Goal: Task Accomplishment & Management: Manage account settings

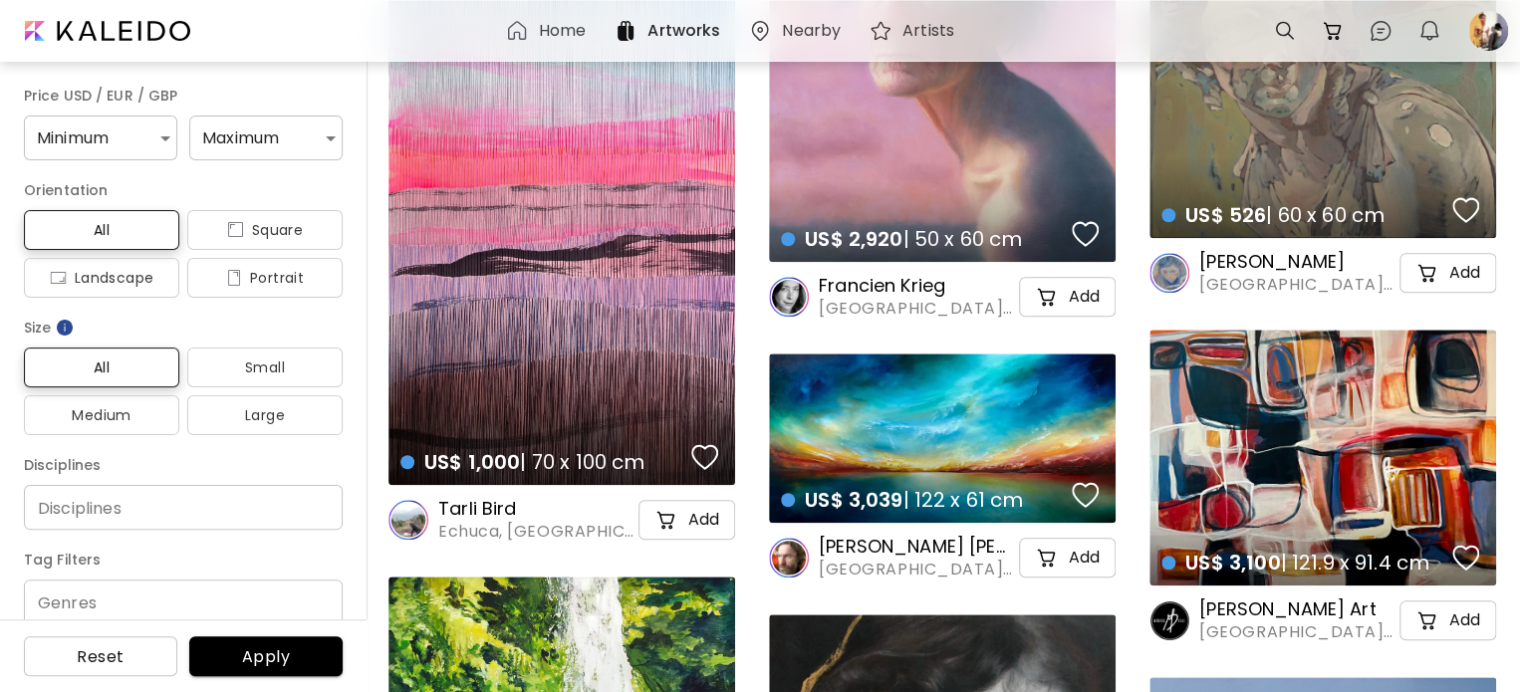
scroll to position [8266, 0]
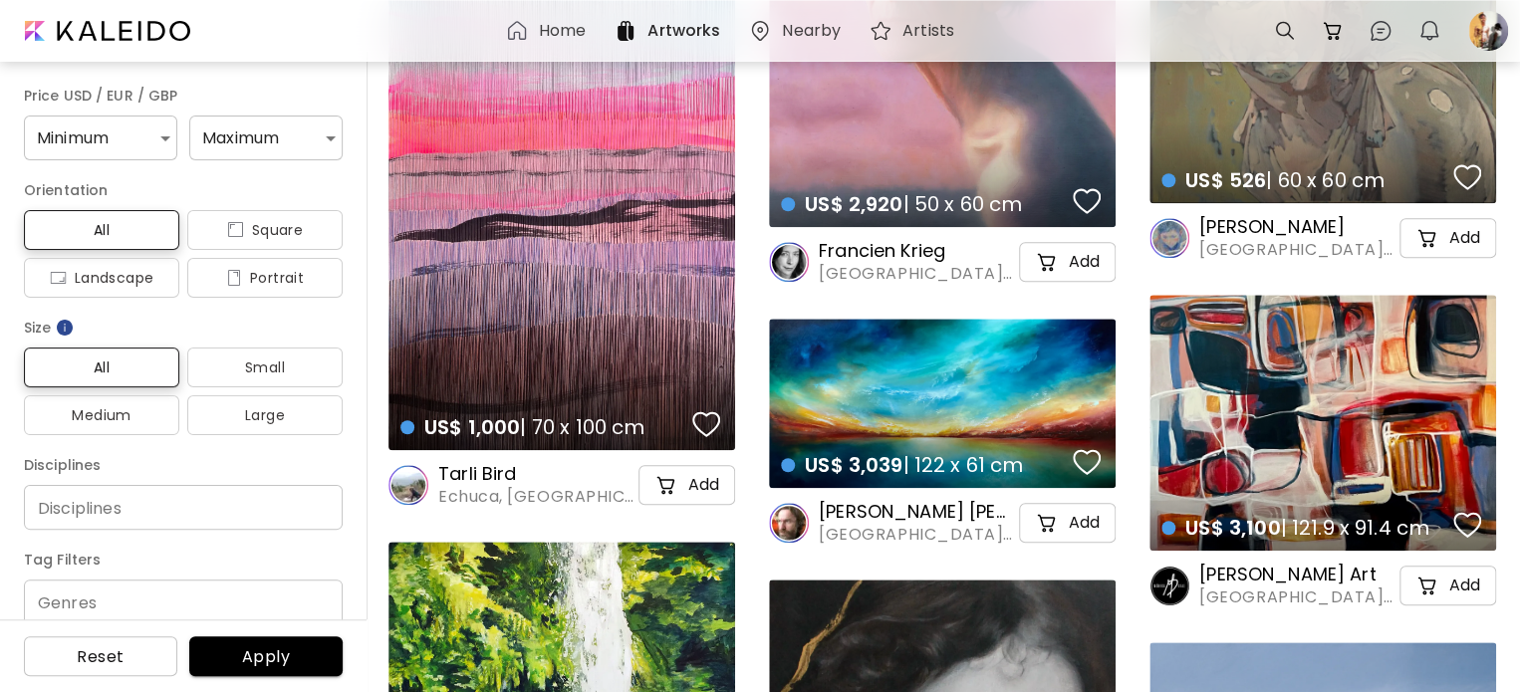
click at [803, 3] on div "Home Artworks Nearby Artists 0 0 0" at bounding box center [760, 31] width 1520 height 62
click at [765, 59] on div "Home Artworks Nearby Artists 0 0 0" at bounding box center [760, 31] width 1520 height 62
click at [780, 39] on div "Nearby" at bounding box center [798, 31] width 101 height 24
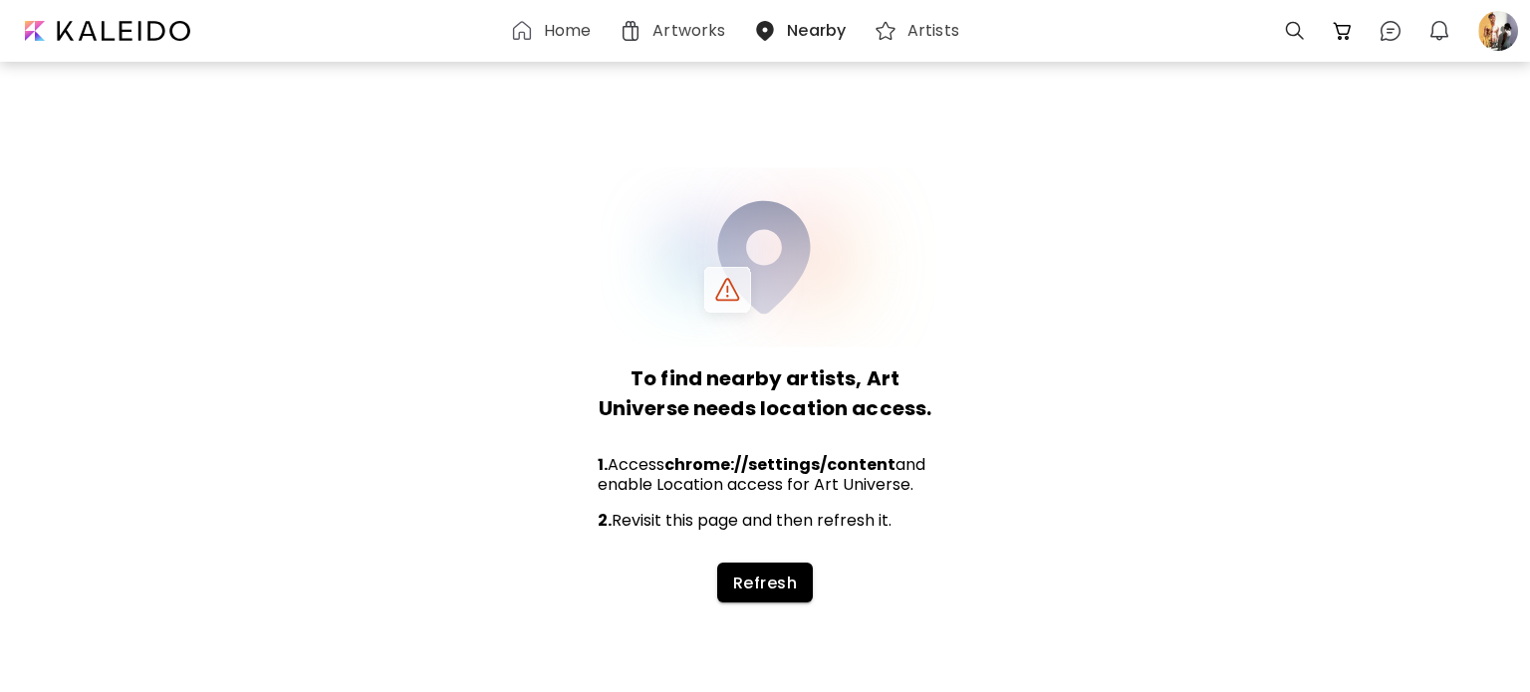
drag, startPoint x: 722, startPoint y: 607, endPoint x: 737, endPoint y: 596, distance: 19.1
click at [725, 606] on div "To find nearby artists, Art Universe needs location access. 1. Access chrome://…" at bounding box center [765, 374] width 1530 height 636
click at [737, 596] on button "Refresh" at bounding box center [765, 583] width 96 height 40
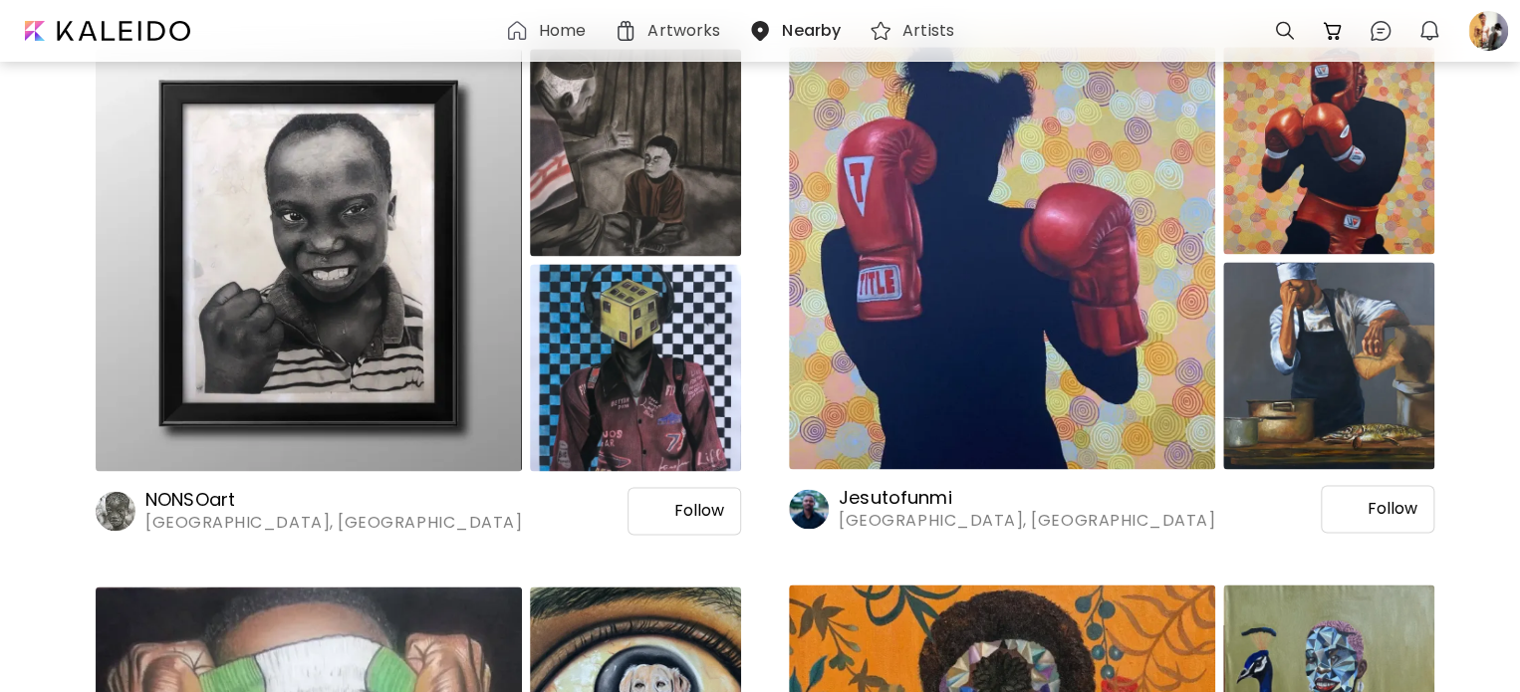
scroll to position [5079, 0]
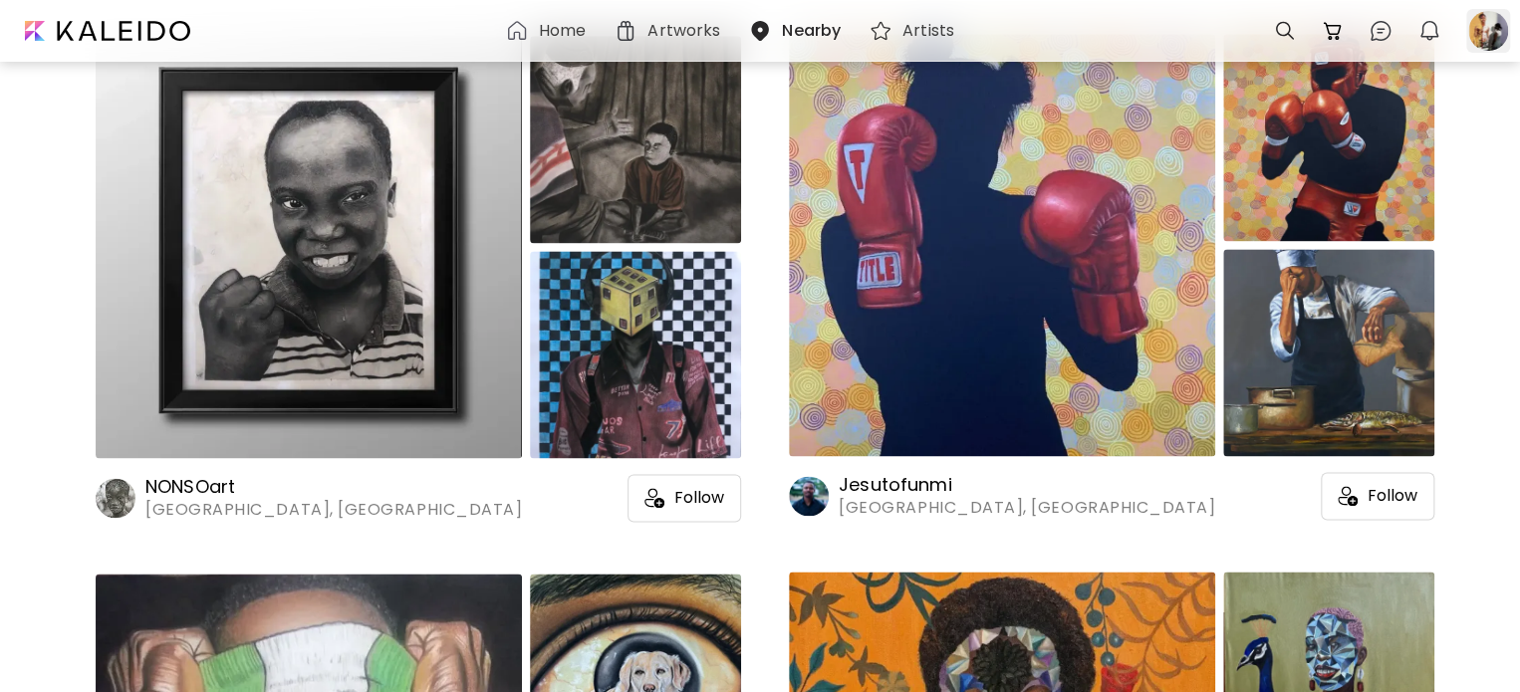
click at [1506, 37] on div at bounding box center [1488, 31] width 44 height 44
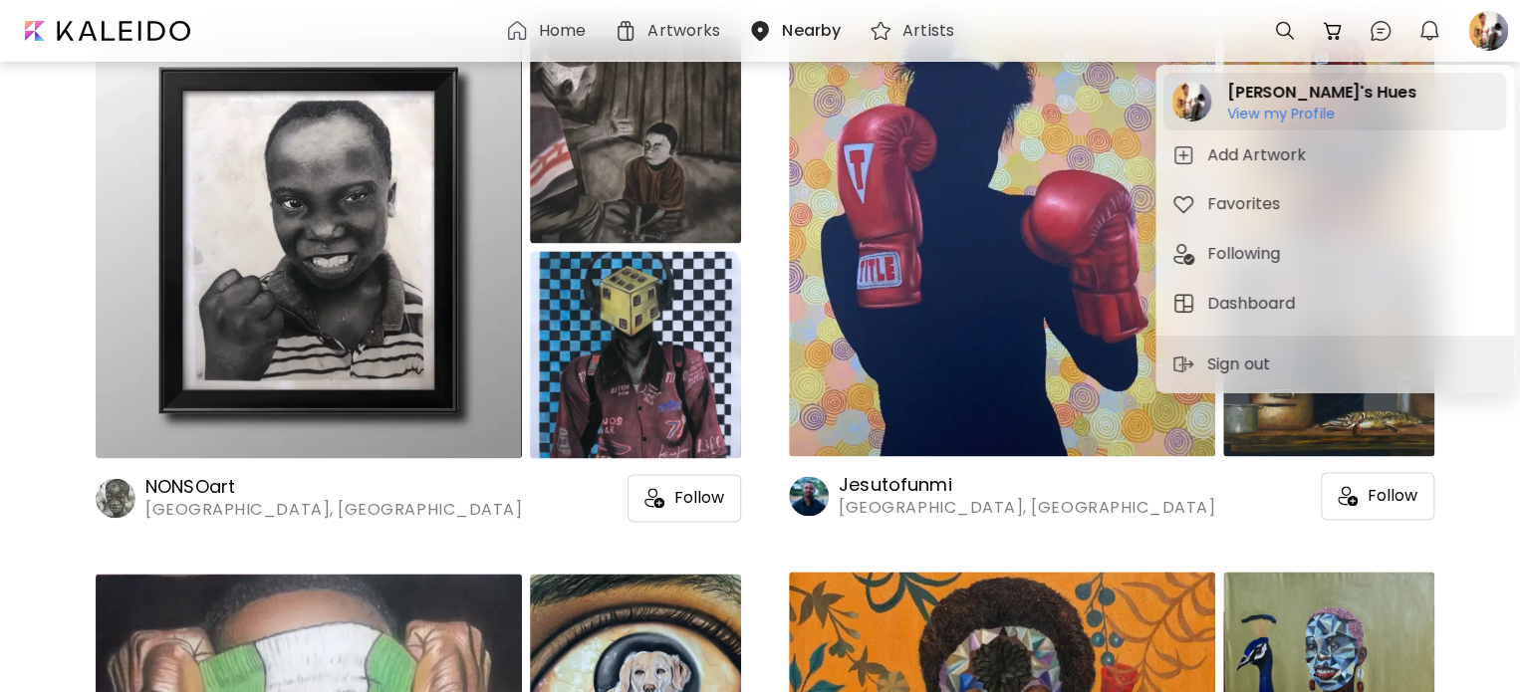
click at [1328, 111] on h6 "View my Profile" at bounding box center [1321, 114] width 188 height 18
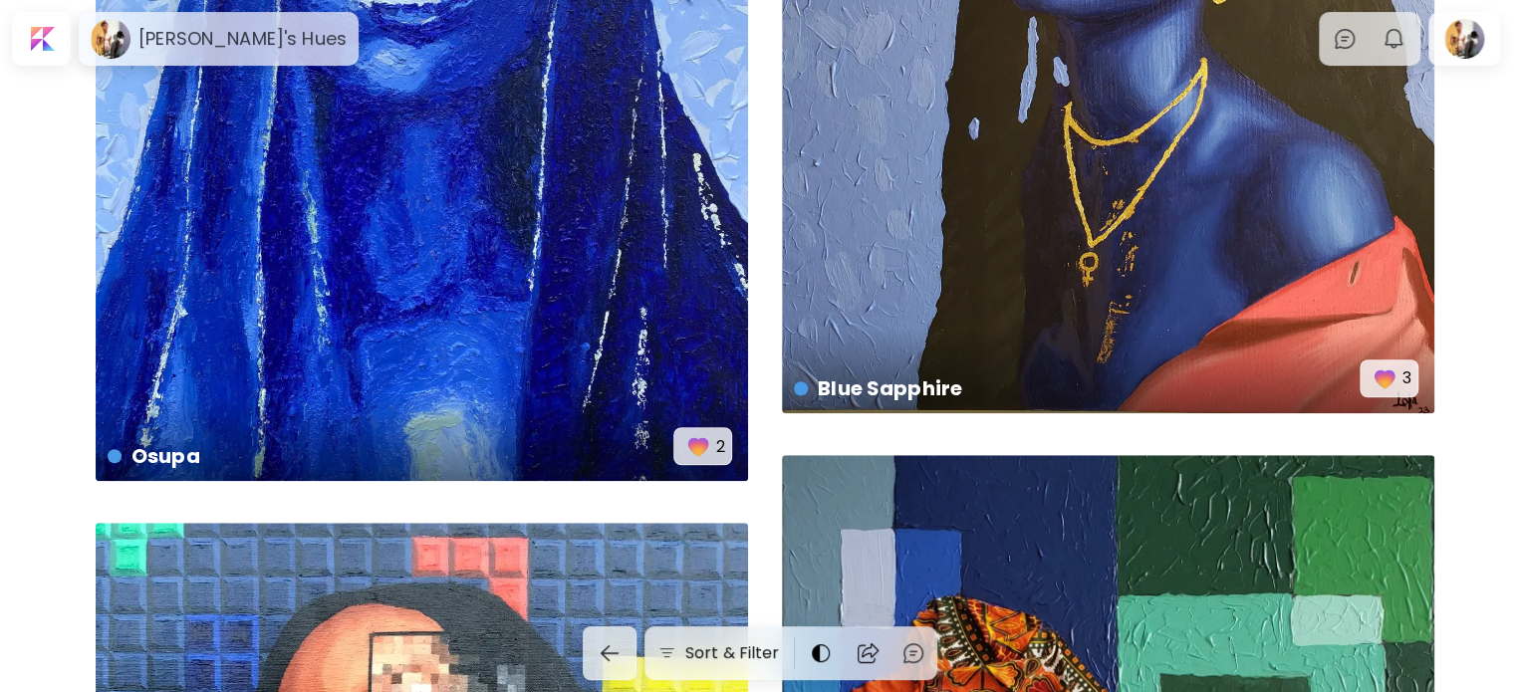
scroll to position [498, 0]
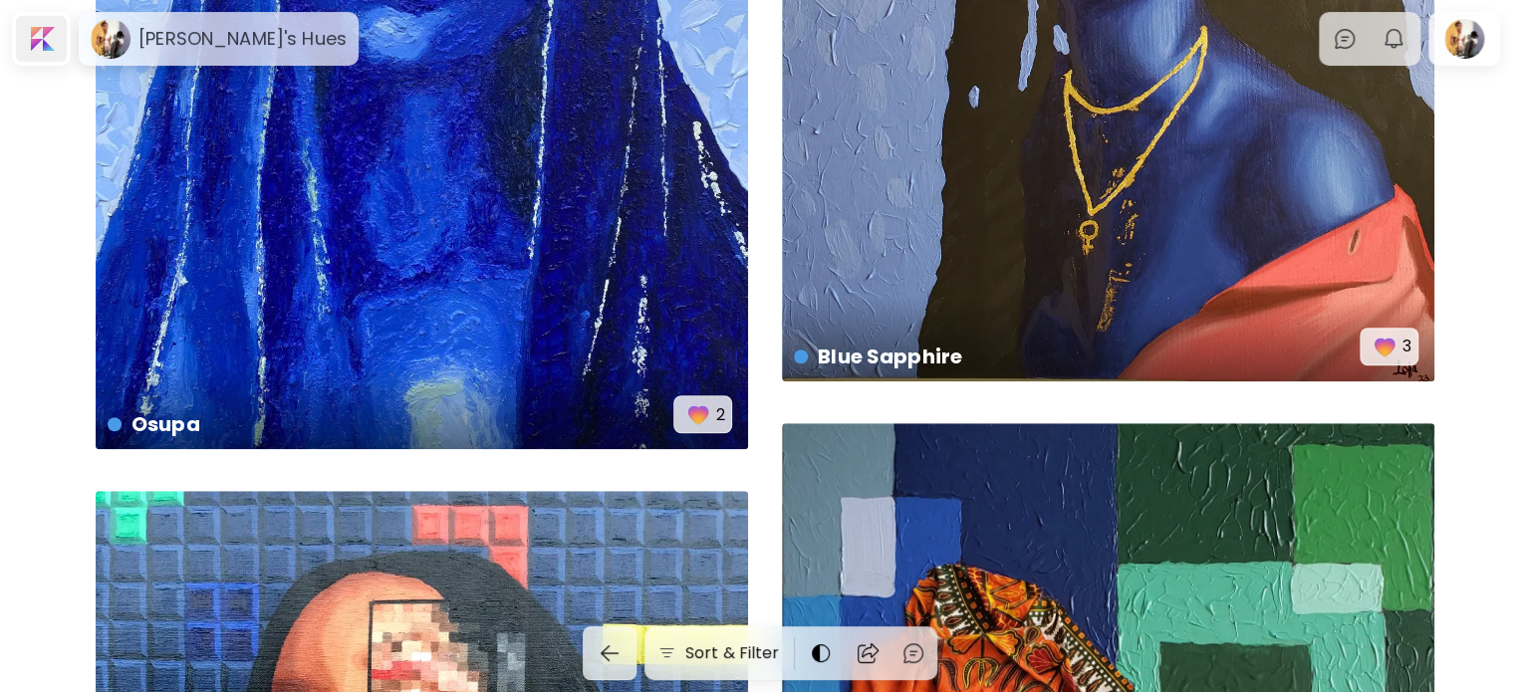
click at [48, 48] on div at bounding box center [41, 39] width 51 height 46
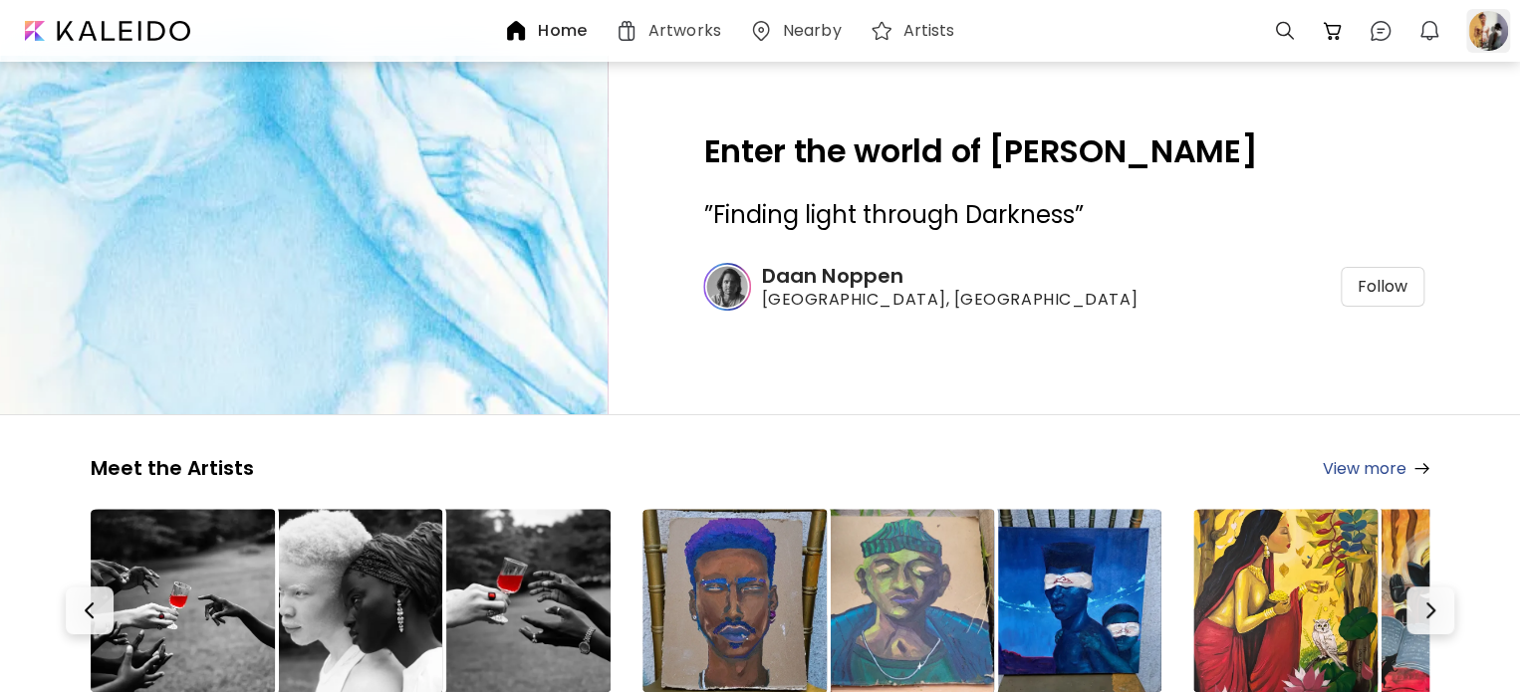
click at [1502, 27] on div at bounding box center [1488, 31] width 44 height 44
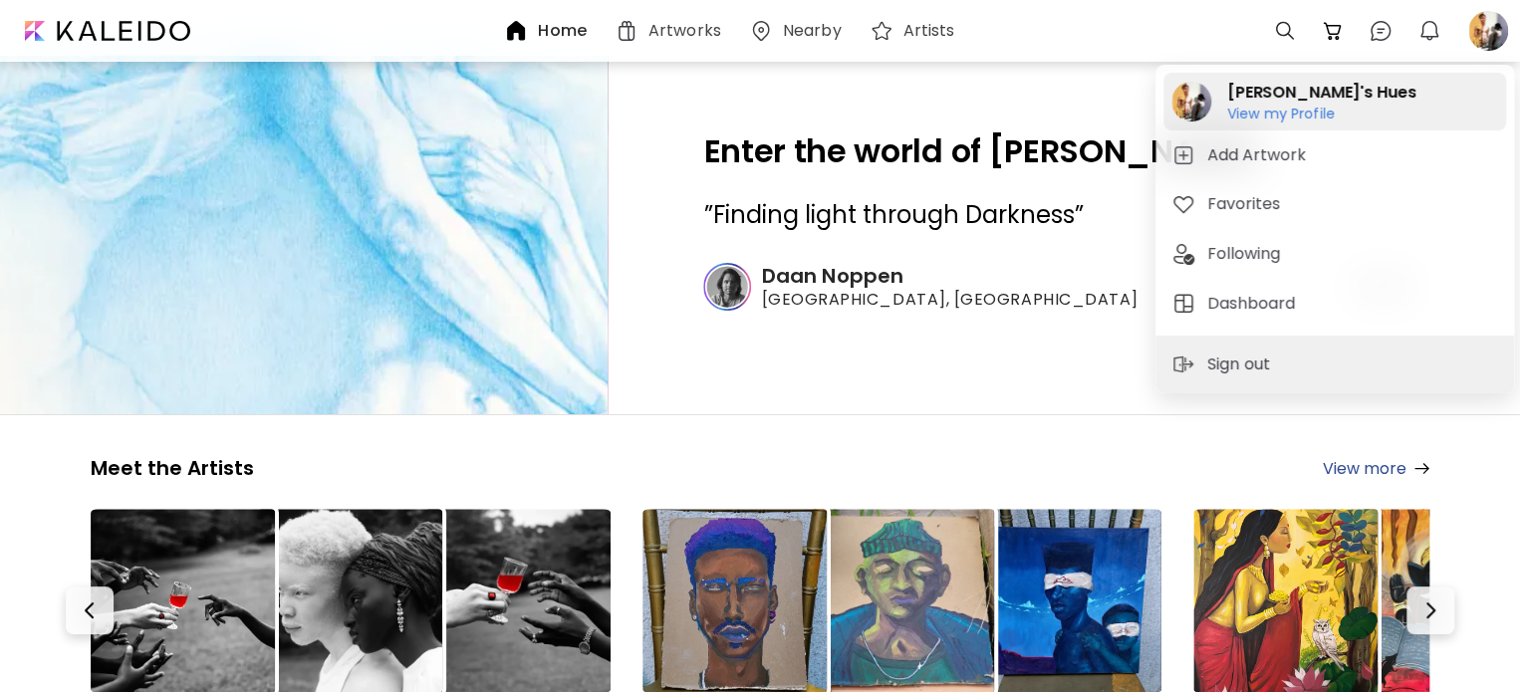
click at [1255, 87] on h2 "Lola's Hues" at bounding box center [1321, 93] width 188 height 24
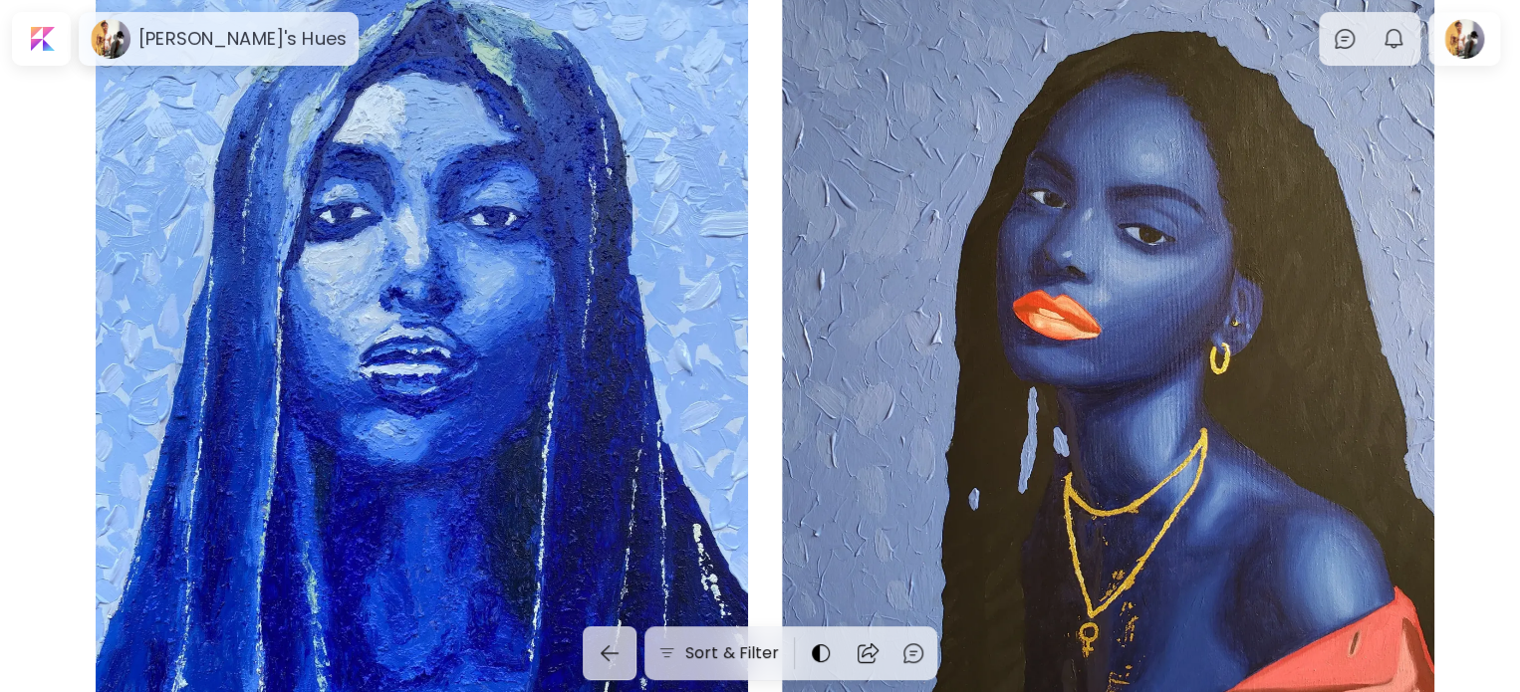
scroll to position [299, 0]
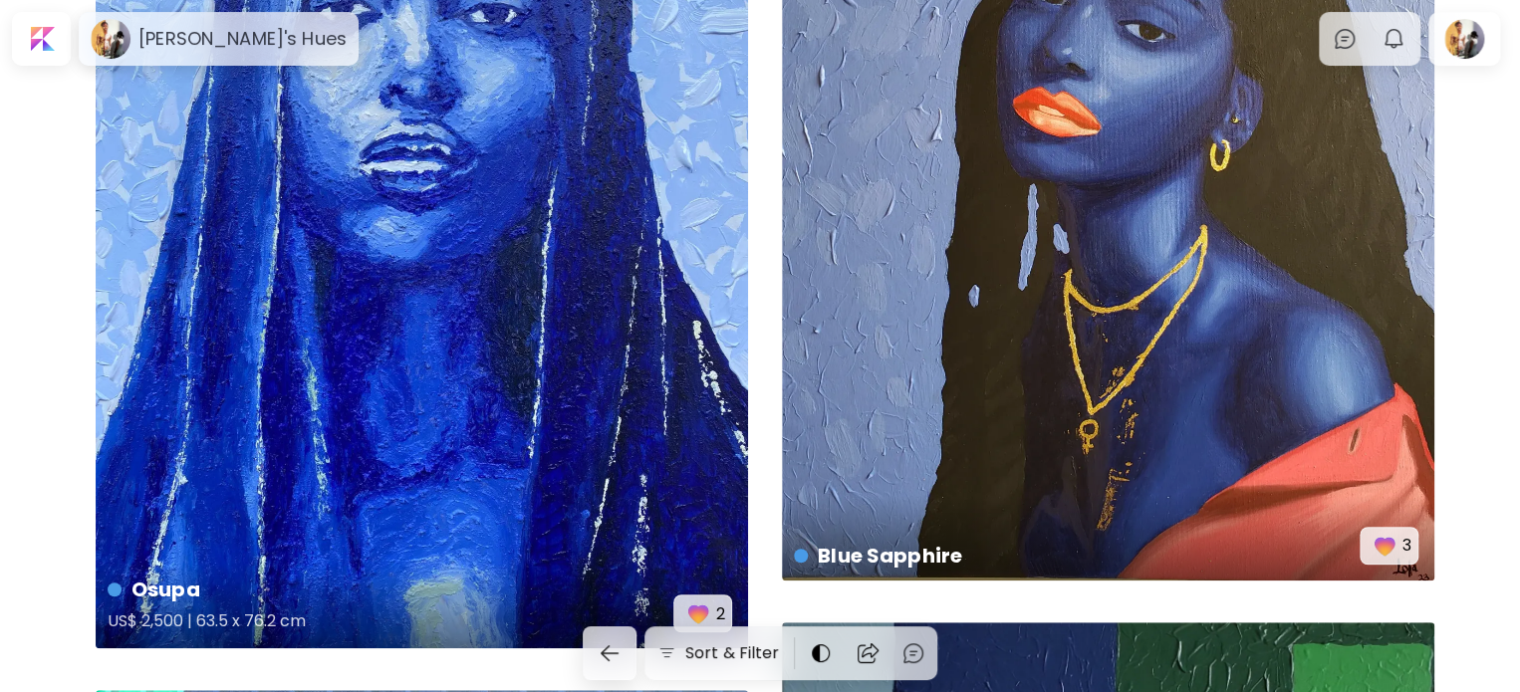
click at [551, 537] on div "Osupa US$ 2,500 | 63.5 x 76.2 cm 2" at bounding box center [422, 213] width 652 height 869
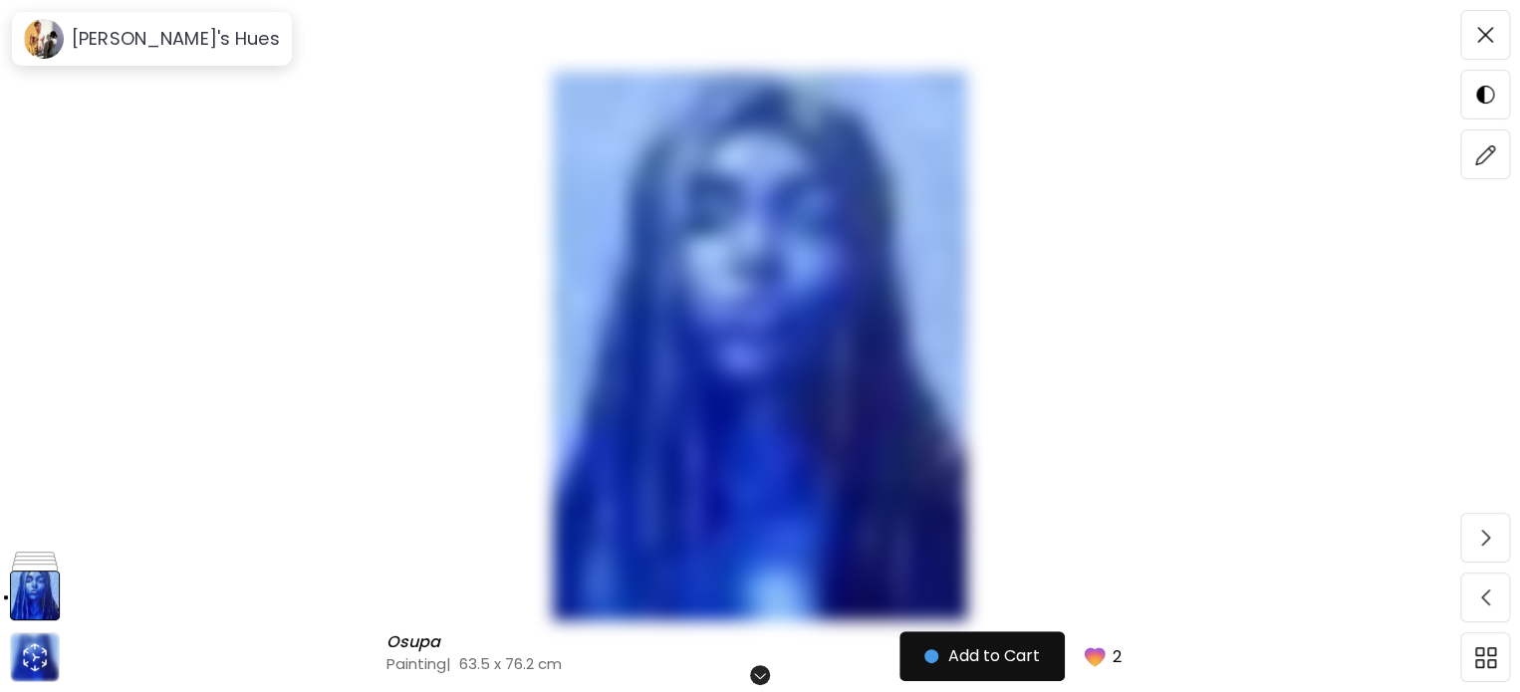
click at [1075, 412] on img at bounding box center [760, 346] width 1352 height 549
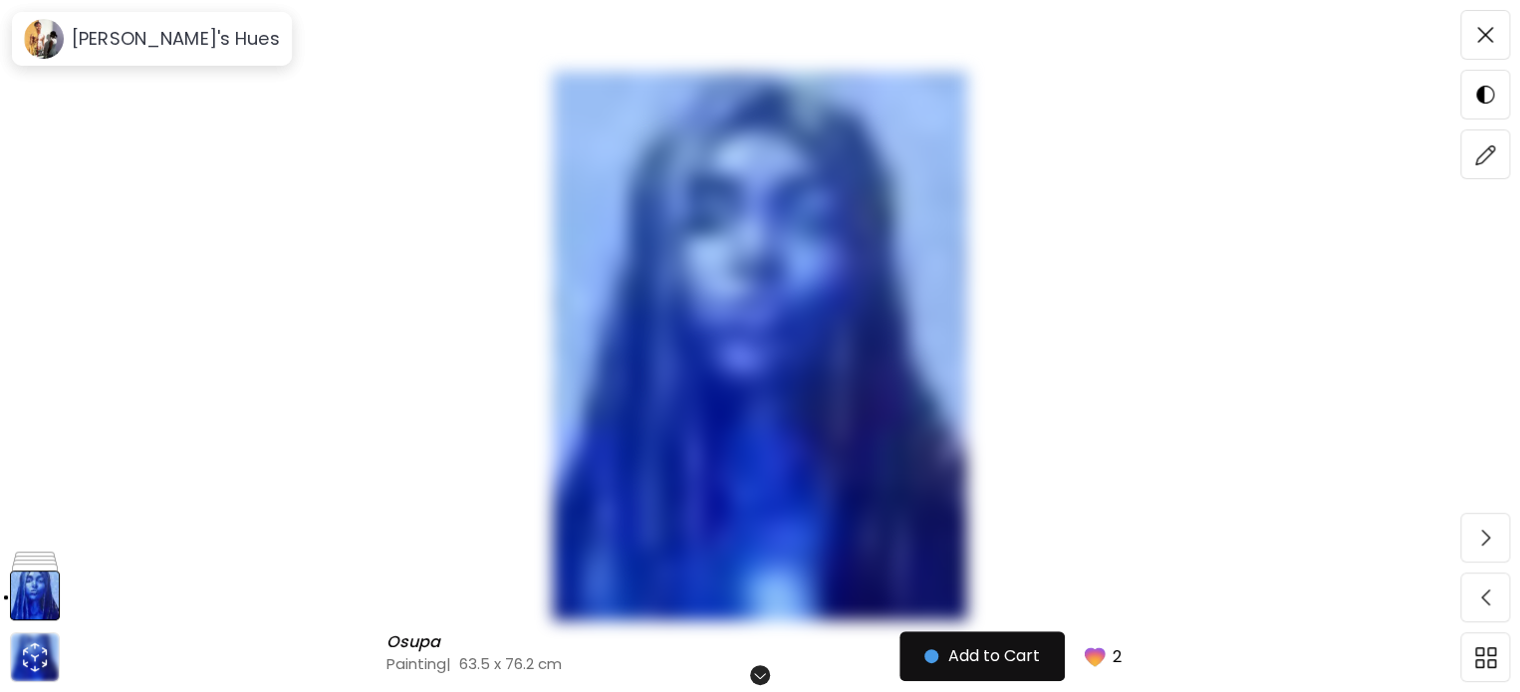
click at [123, 170] on img at bounding box center [760, 346] width 1352 height 549
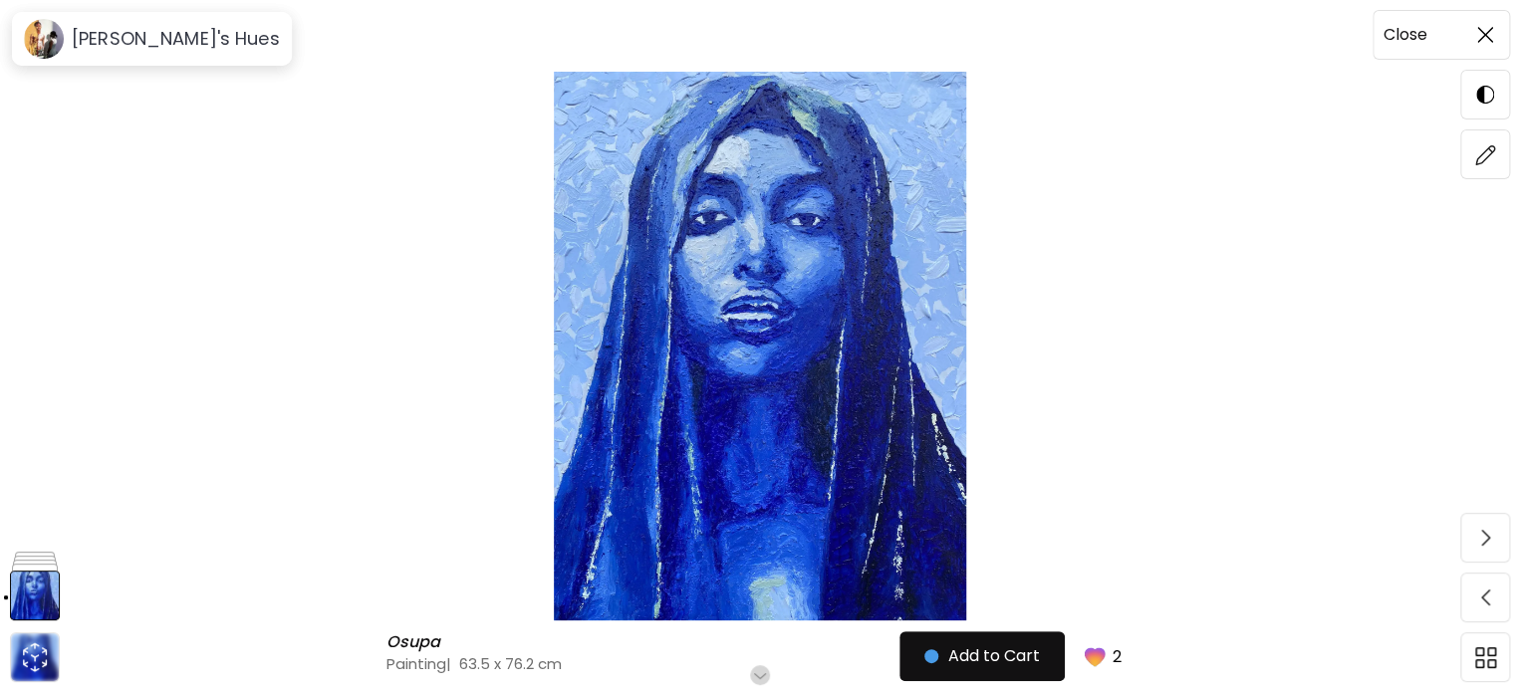
click at [1492, 36] on img at bounding box center [1485, 35] width 16 height 16
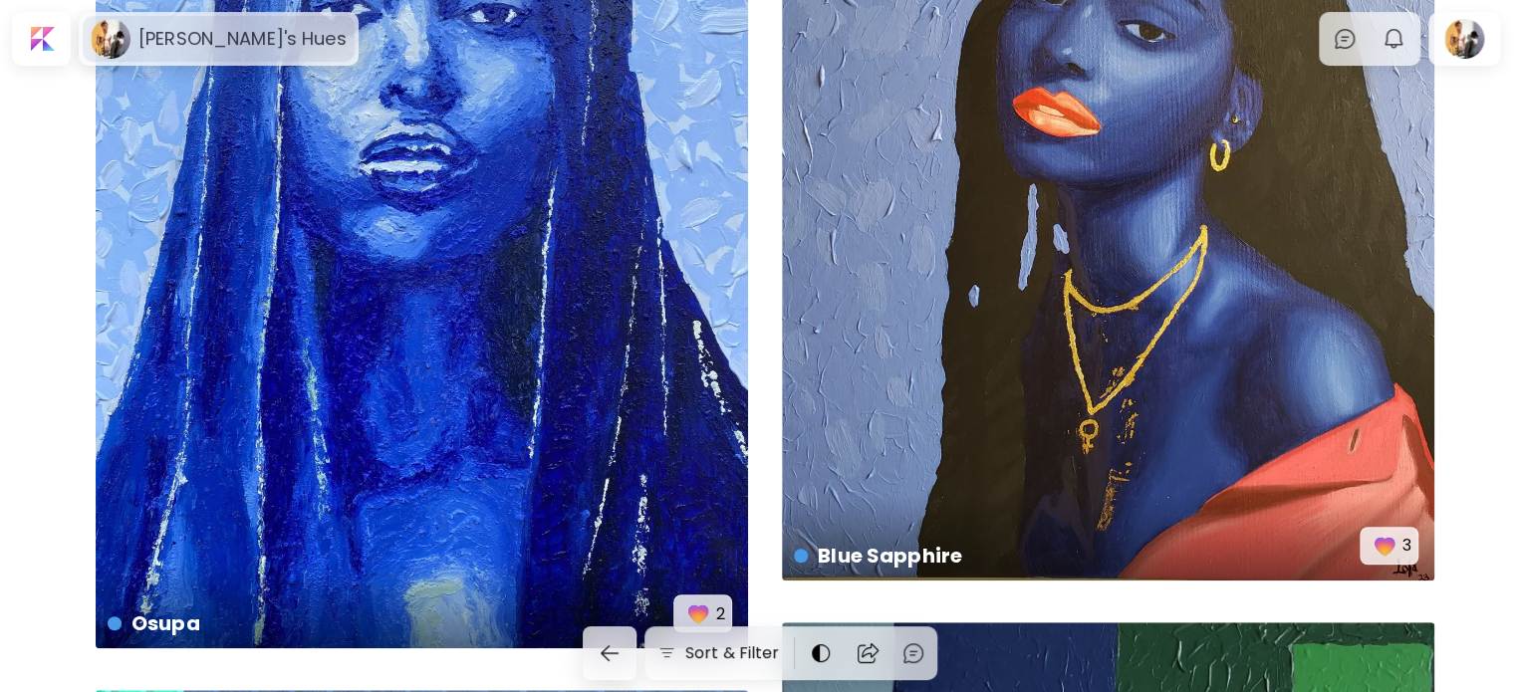
click at [213, 60] on div "Lola's Hues" at bounding box center [219, 39] width 272 height 46
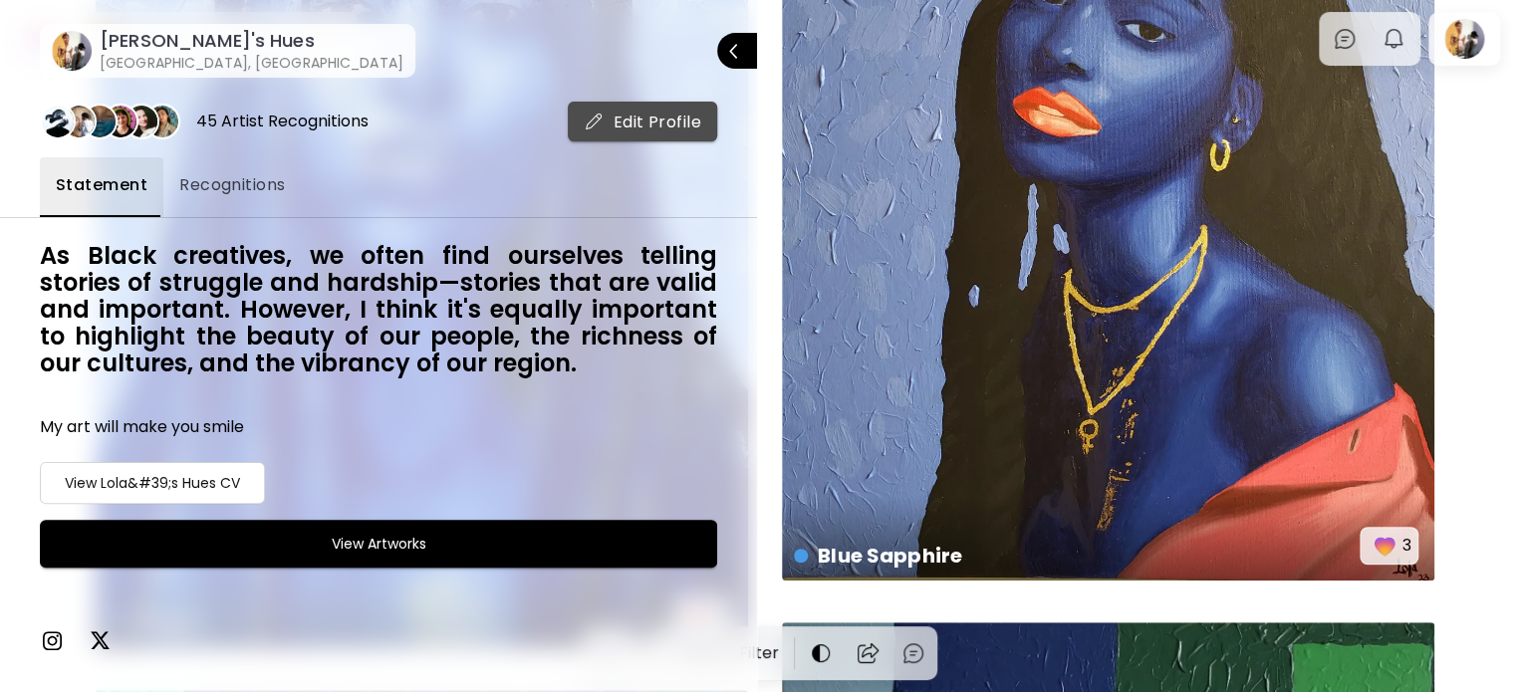
click at [657, 112] on span "Edit Profile" at bounding box center [643, 122] width 119 height 21
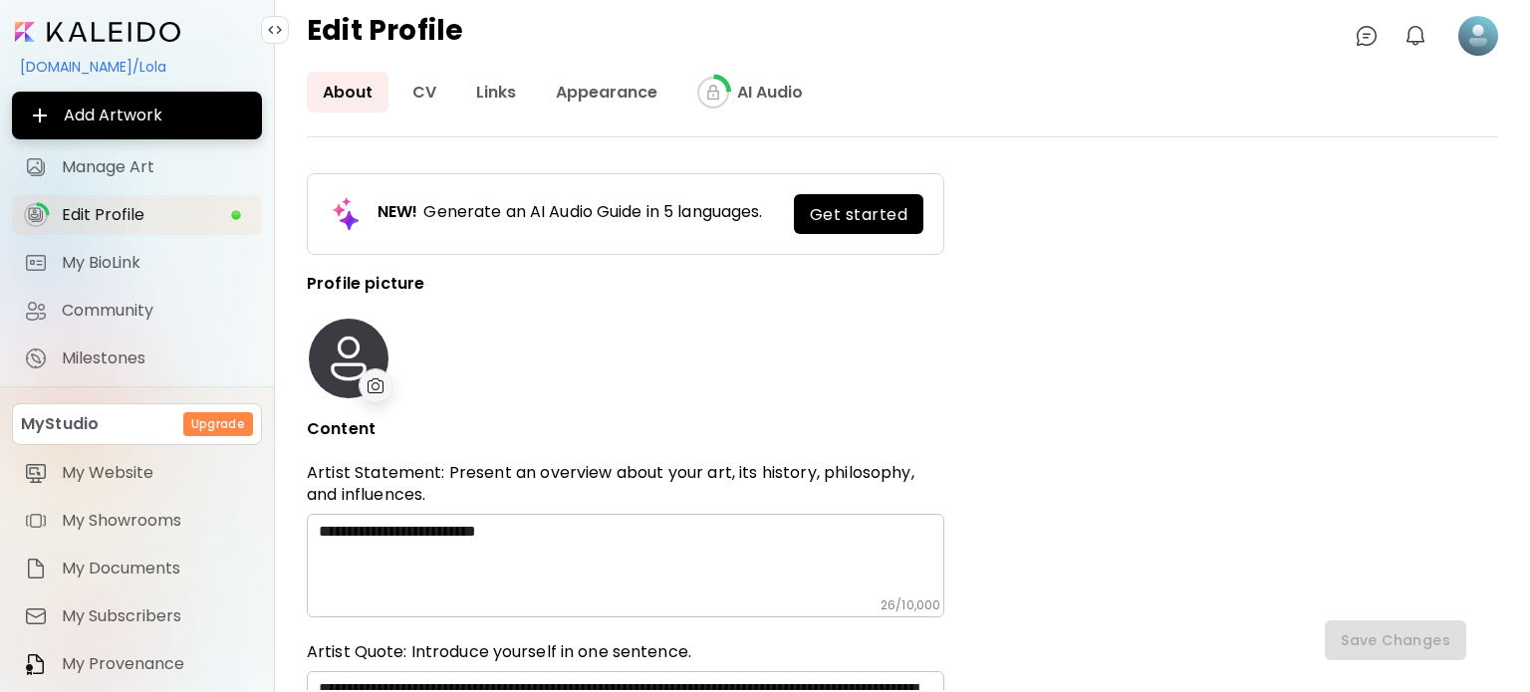
type input "*******"
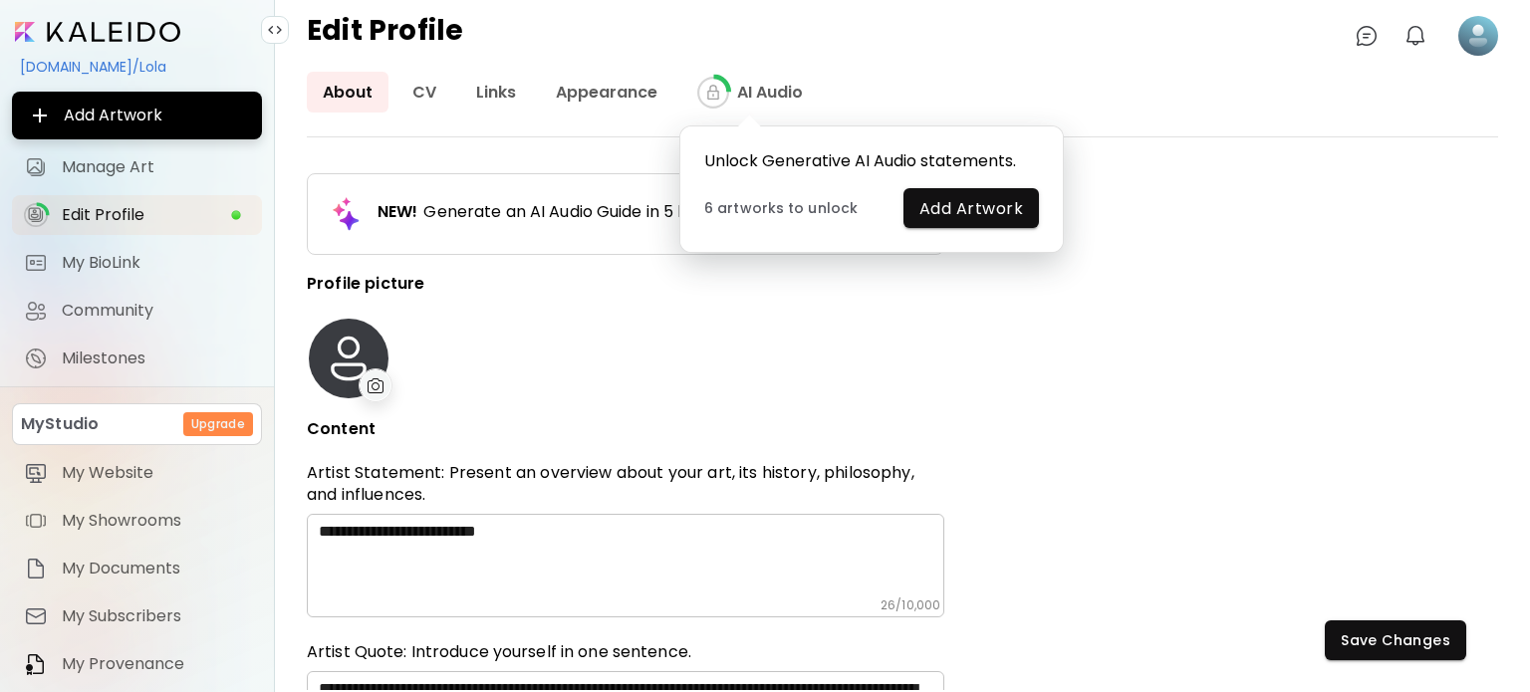
type input "*****"
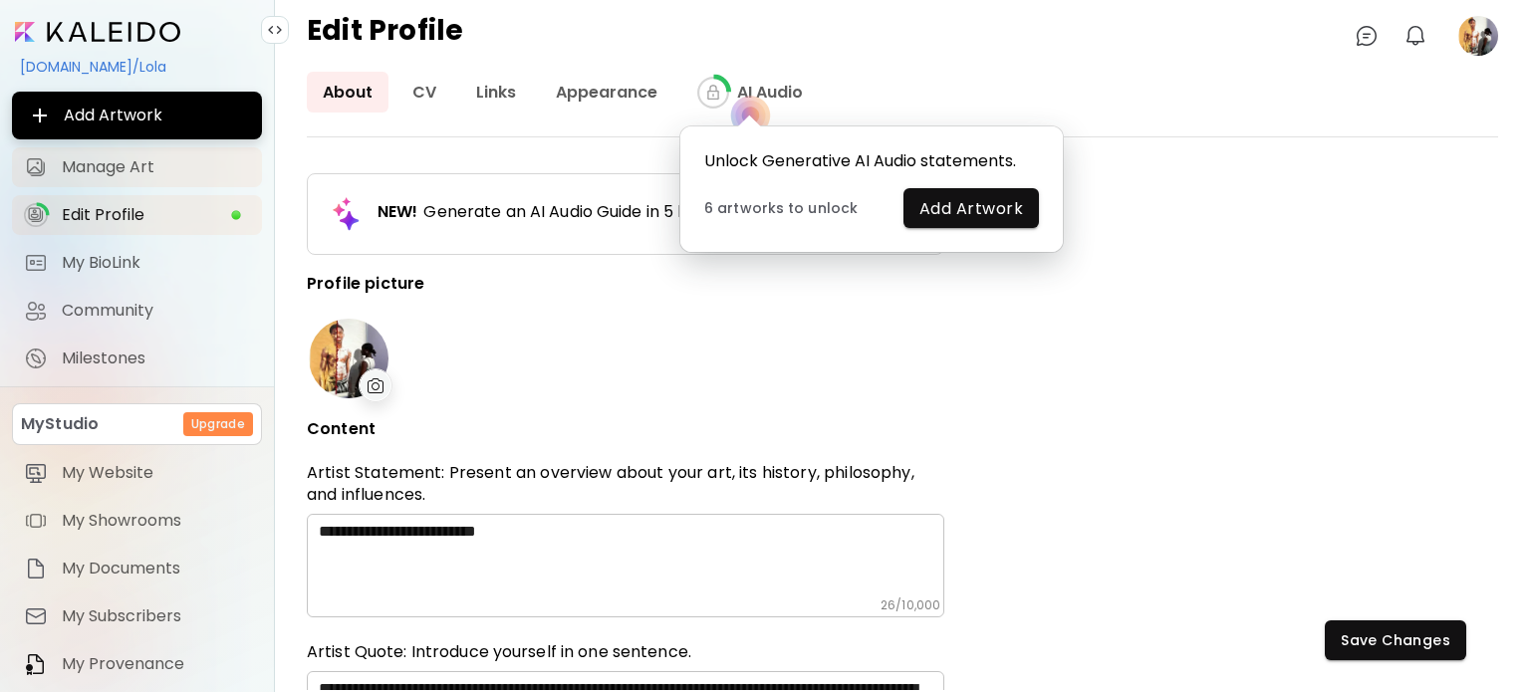
click at [166, 172] on span "Manage Art" at bounding box center [156, 167] width 188 height 20
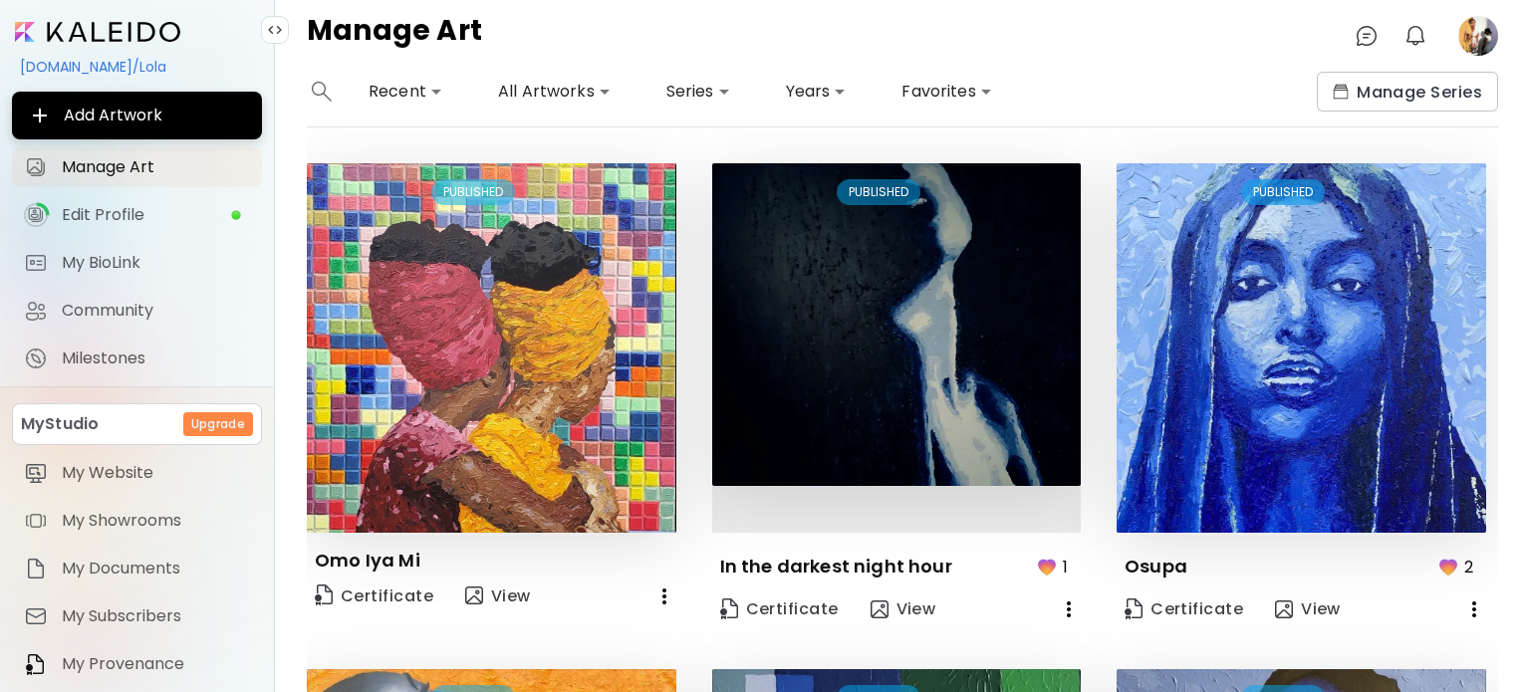
click at [1462, 605] on icon "button" at bounding box center [1474, 610] width 24 height 24
drag, startPoint x: 1496, startPoint y: 202, endPoint x: 1494, endPoint y: 232, distance: 29.9
click at [1494, 232] on div at bounding box center [765, 346] width 1530 height 692
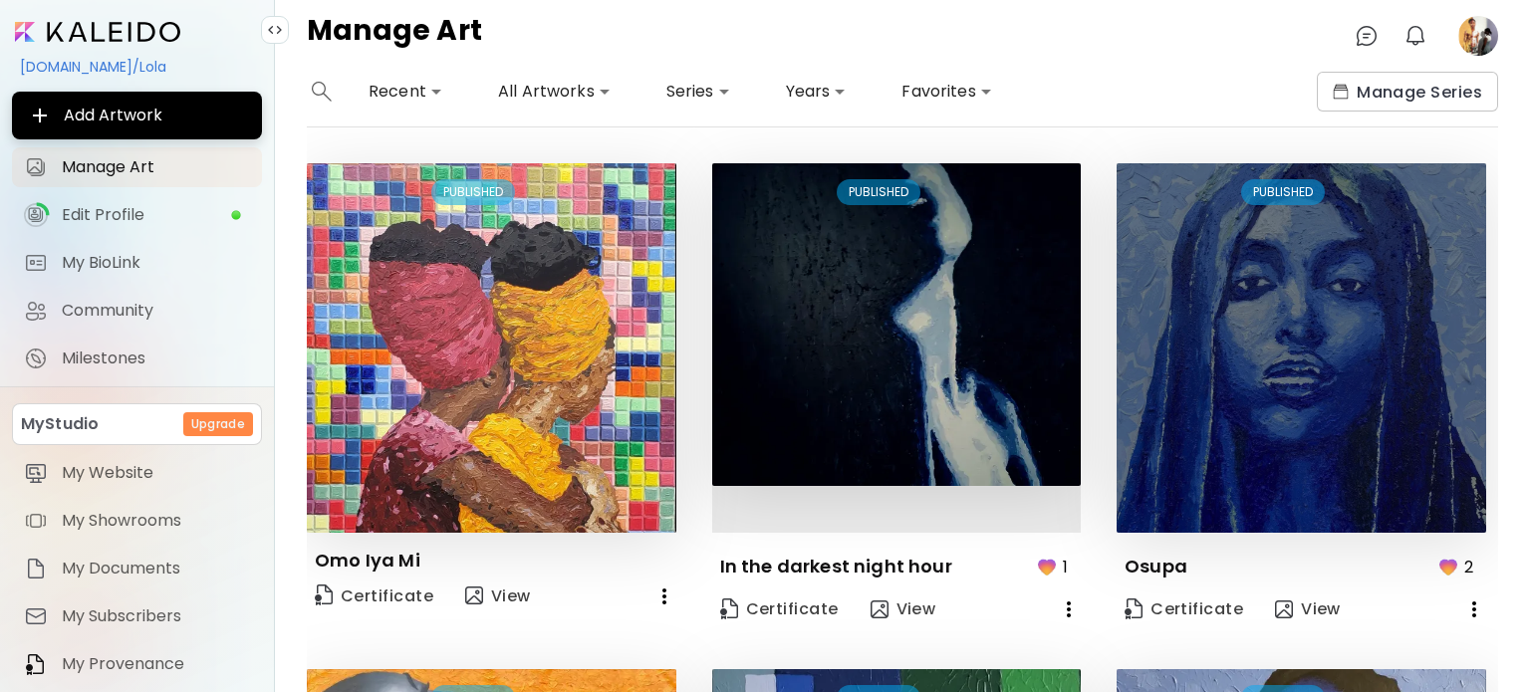
scroll to position [181, 0]
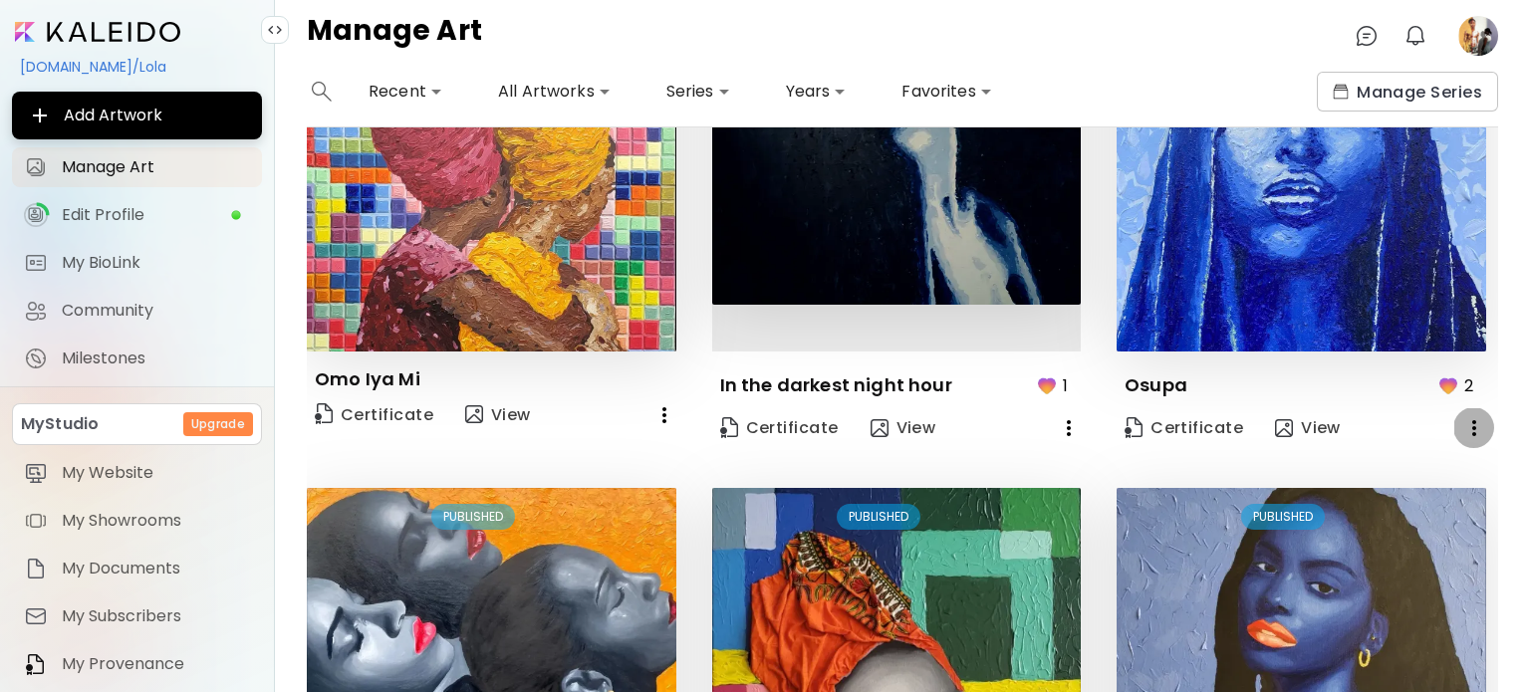
click at [1462, 425] on icon "button" at bounding box center [1474, 428] width 24 height 24
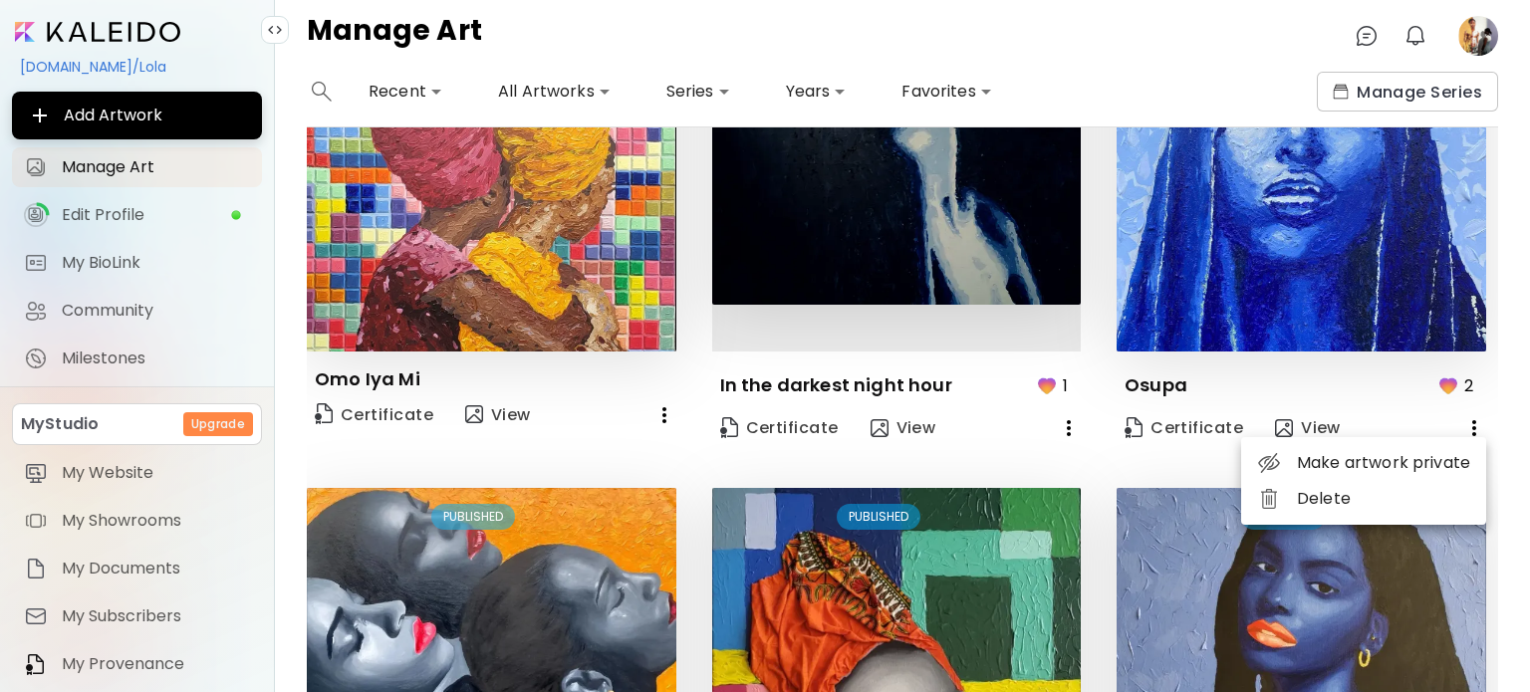
click at [1155, 278] on div at bounding box center [765, 346] width 1530 height 692
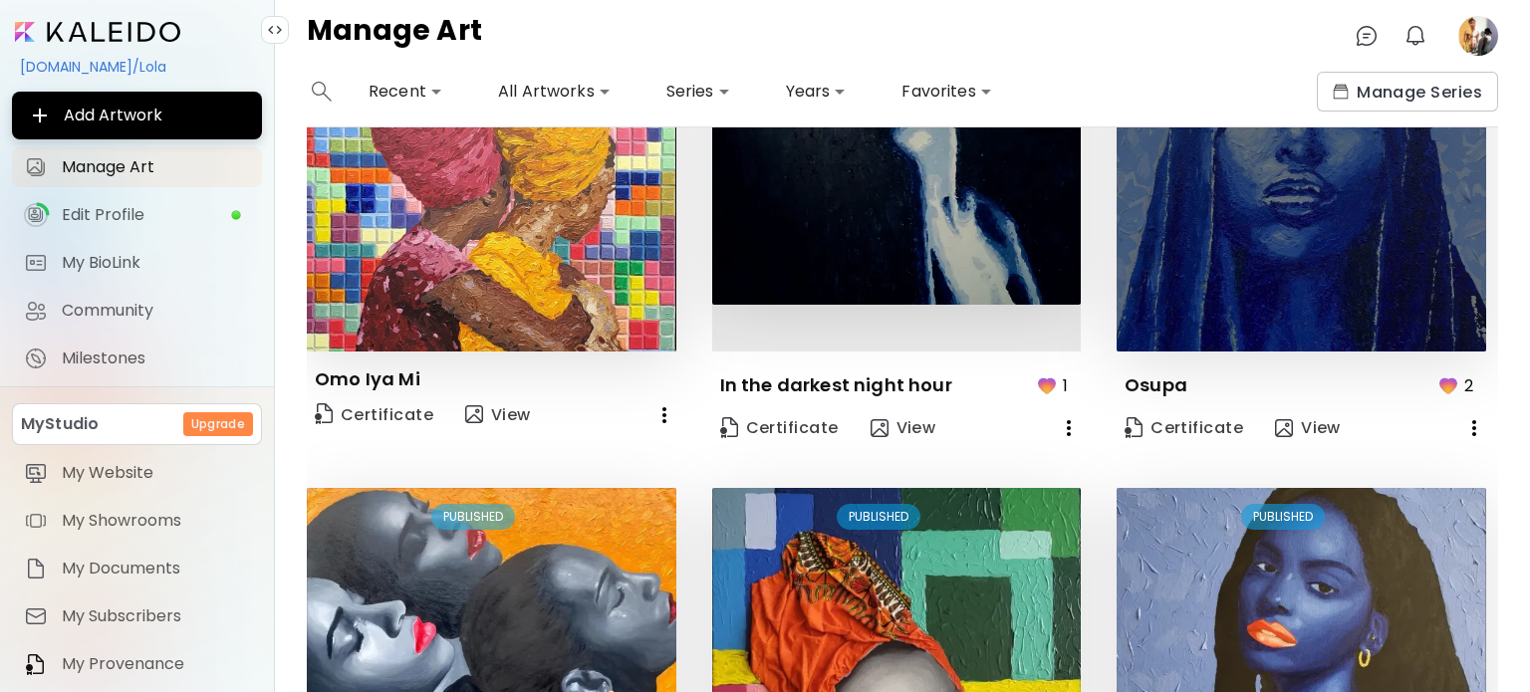
drag, startPoint x: 1211, startPoint y: 275, endPoint x: 1184, endPoint y: 255, distance: 33.5
click at [1184, 255] on img at bounding box center [1300, 166] width 369 height 369
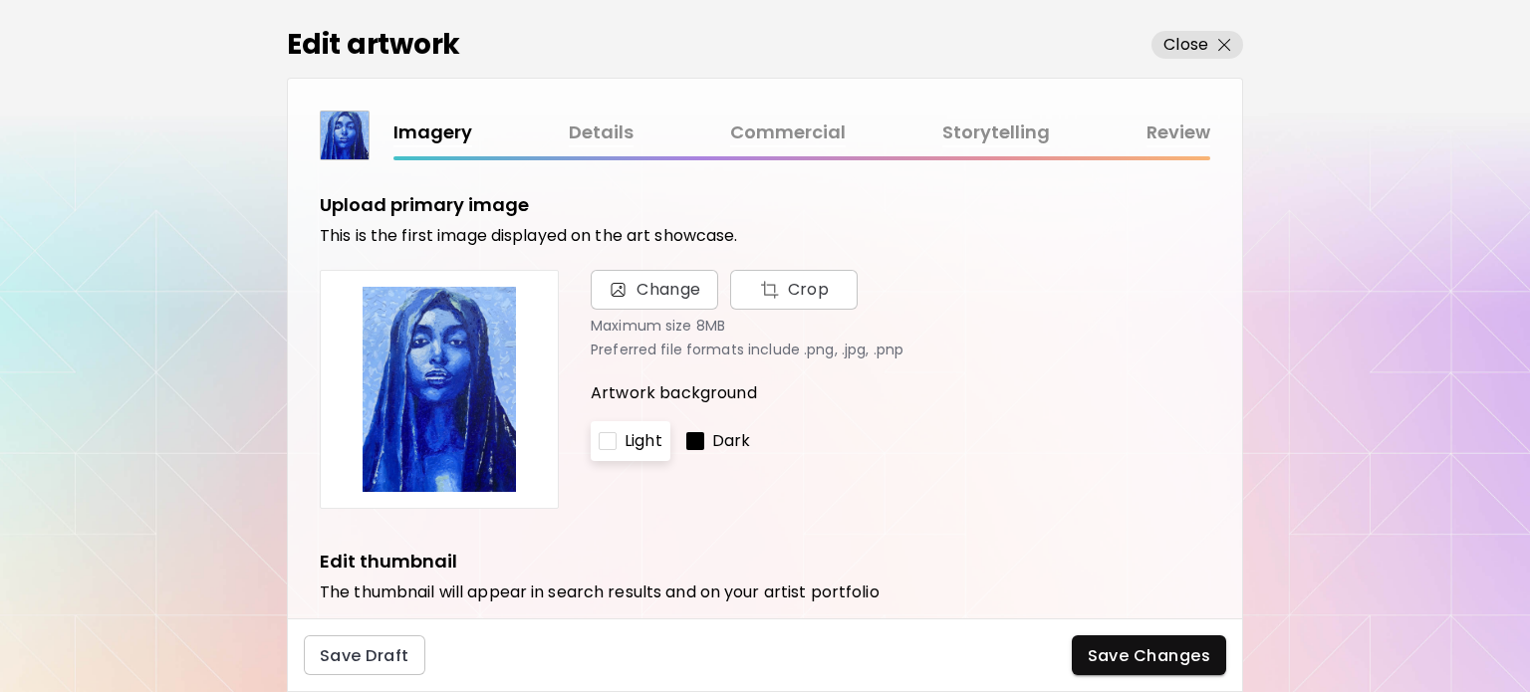
click at [590, 132] on link "Details" at bounding box center [601, 133] width 65 height 29
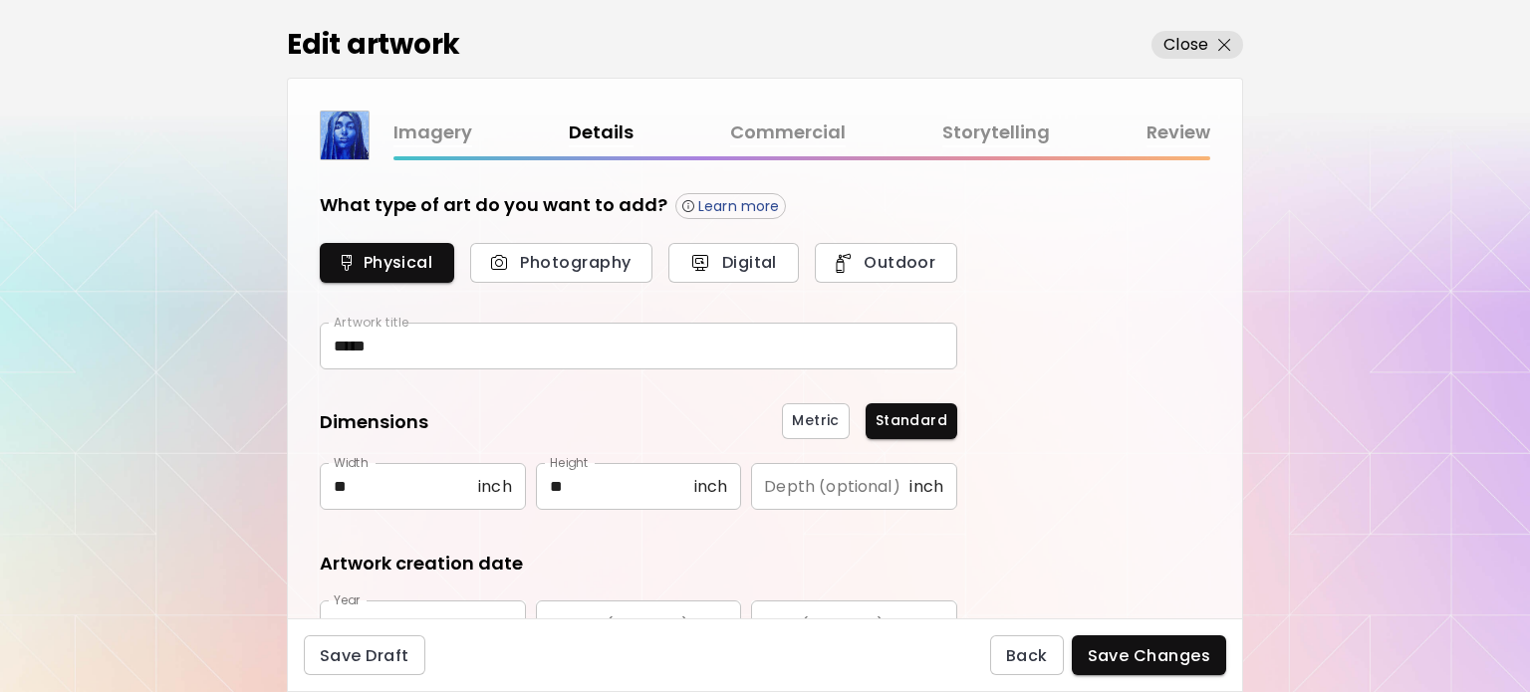
type input "********"
click at [763, 123] on link "Commercial" at bounding box center [788, 133] width 116 height 29
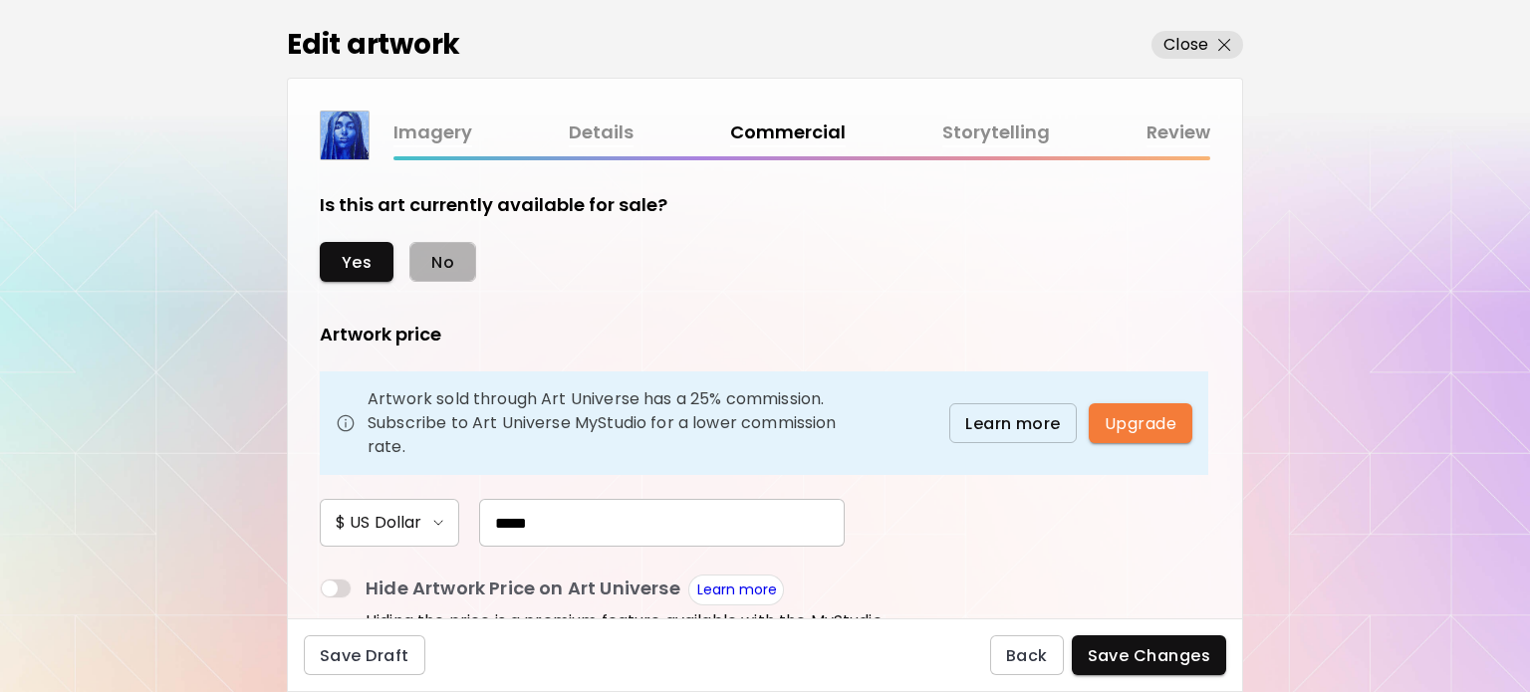
click at [451, 260] on span "No" at bounding box center [442, 262] width 23 height 21
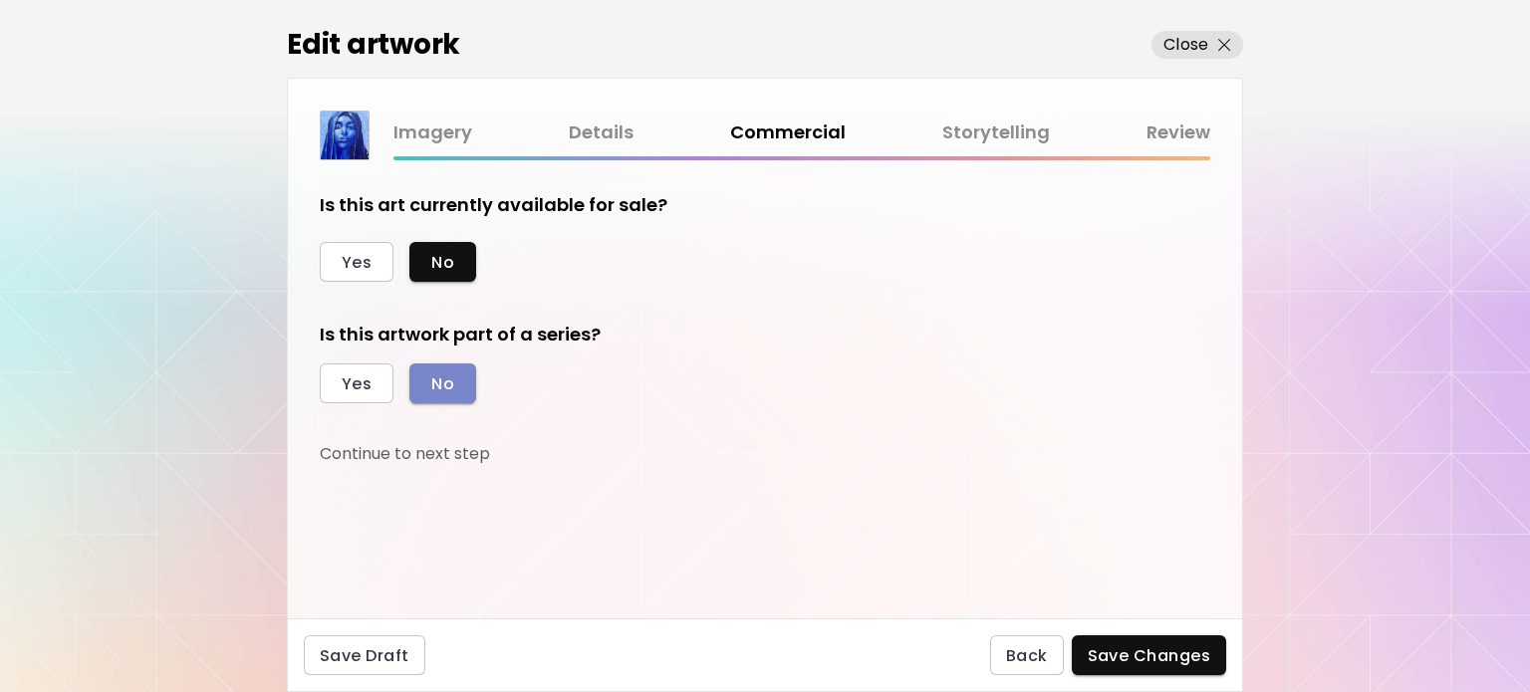
click at [433, 380] on span "No" at bounding box center [442, 383] width 23 height 21
click at [1143, 676] on div "Save Draft Back Save Changes" at bounding box center [765, 655] width 956 height 74
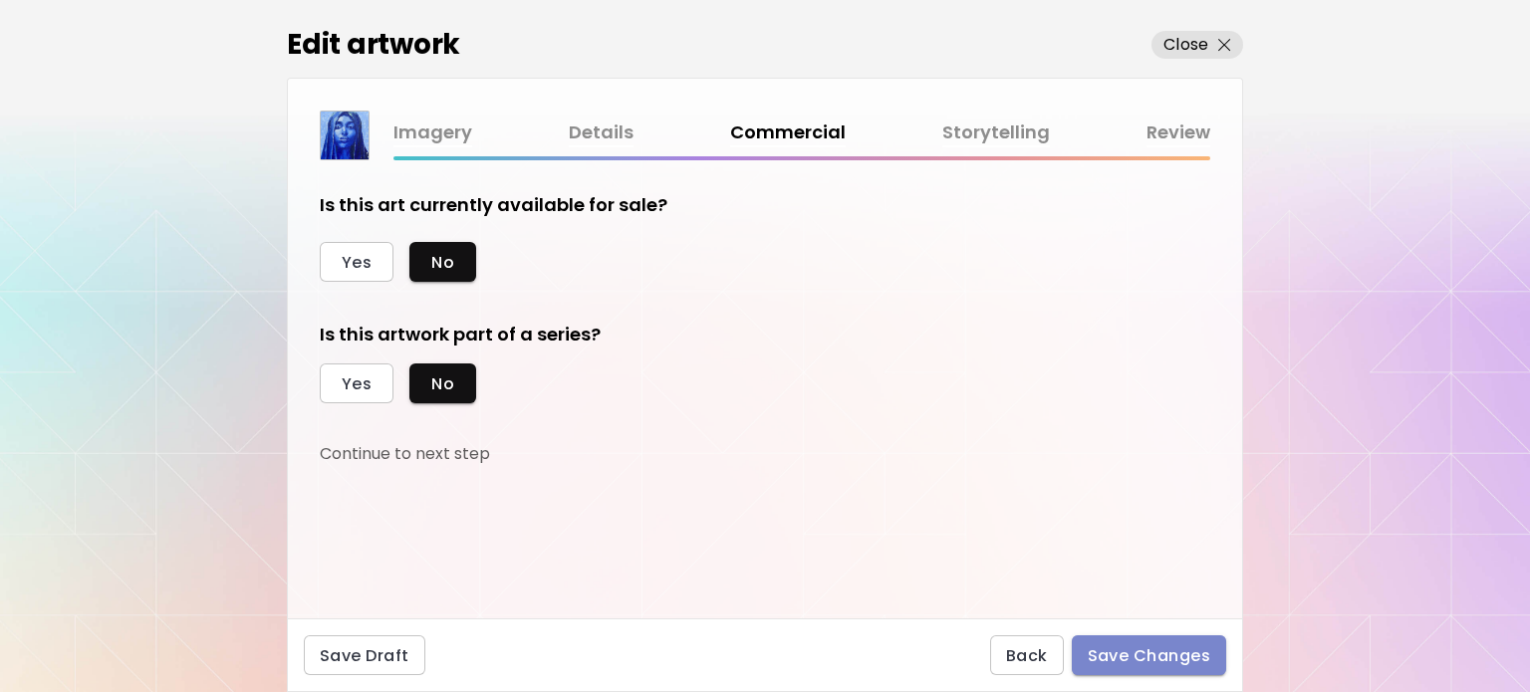
click at [1143, 660] on span "Save Changes" at bounding box center [1149, 655] width 123 height 21
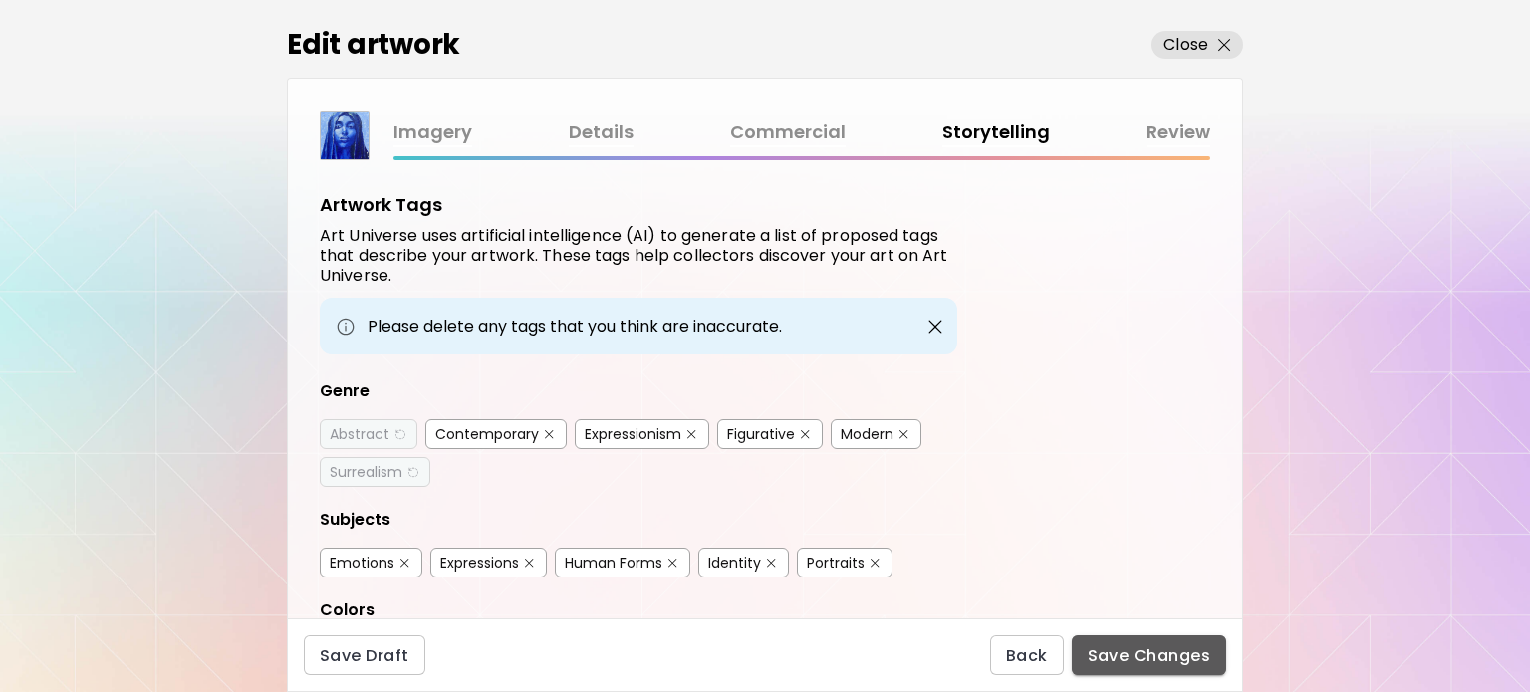
click at [1143, 658] on span "Save Changes" at bounding box center [1149, 655] width 123 height 21
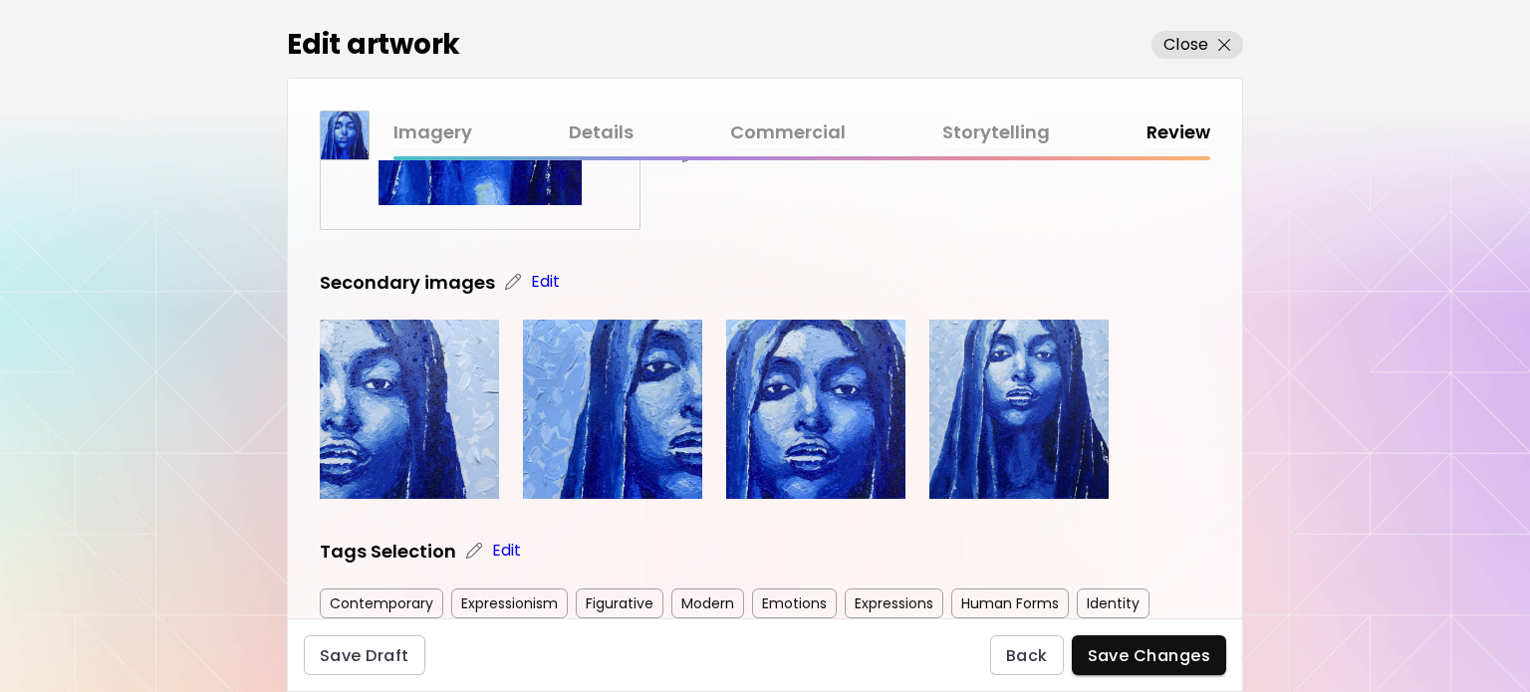
scroll to position [498, 0]
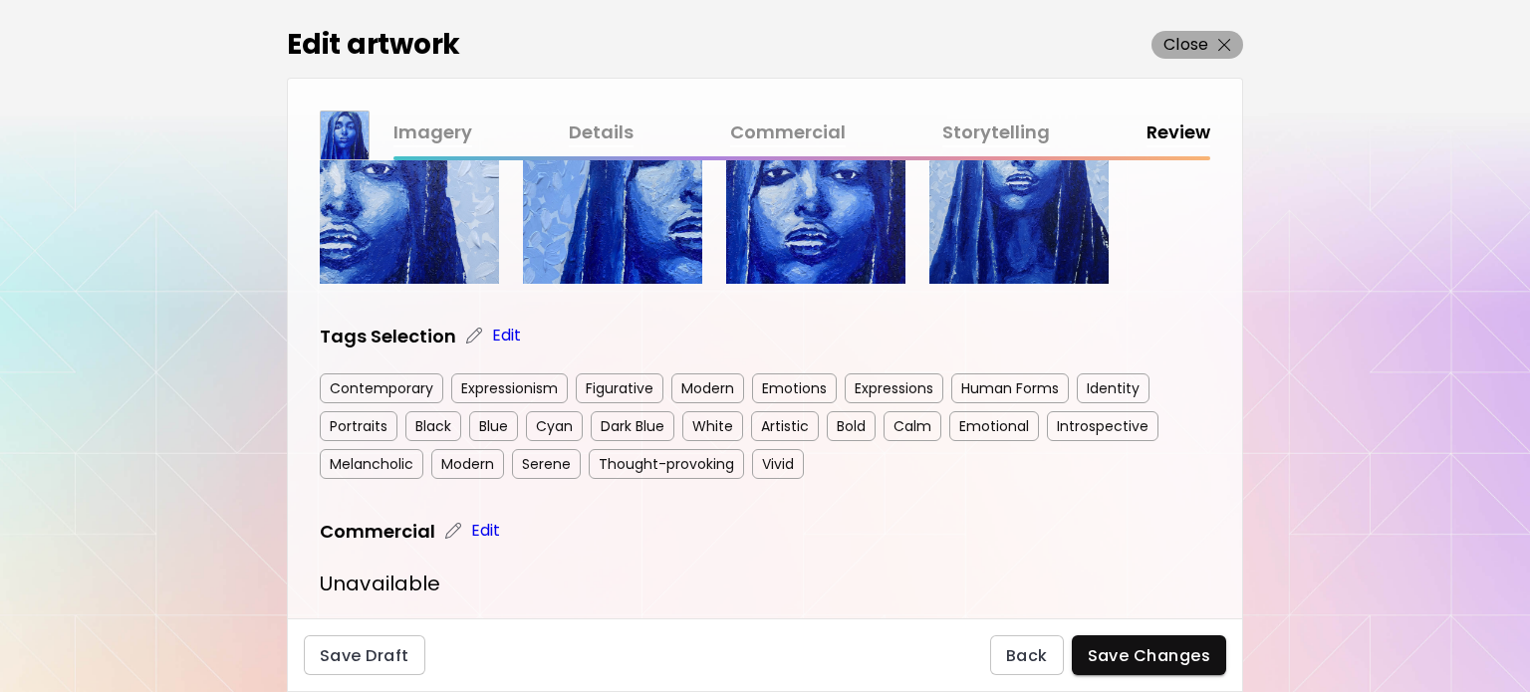
click at [1190, 43] on p "Close" at bounding box center [1185, 45] width 45 height 24
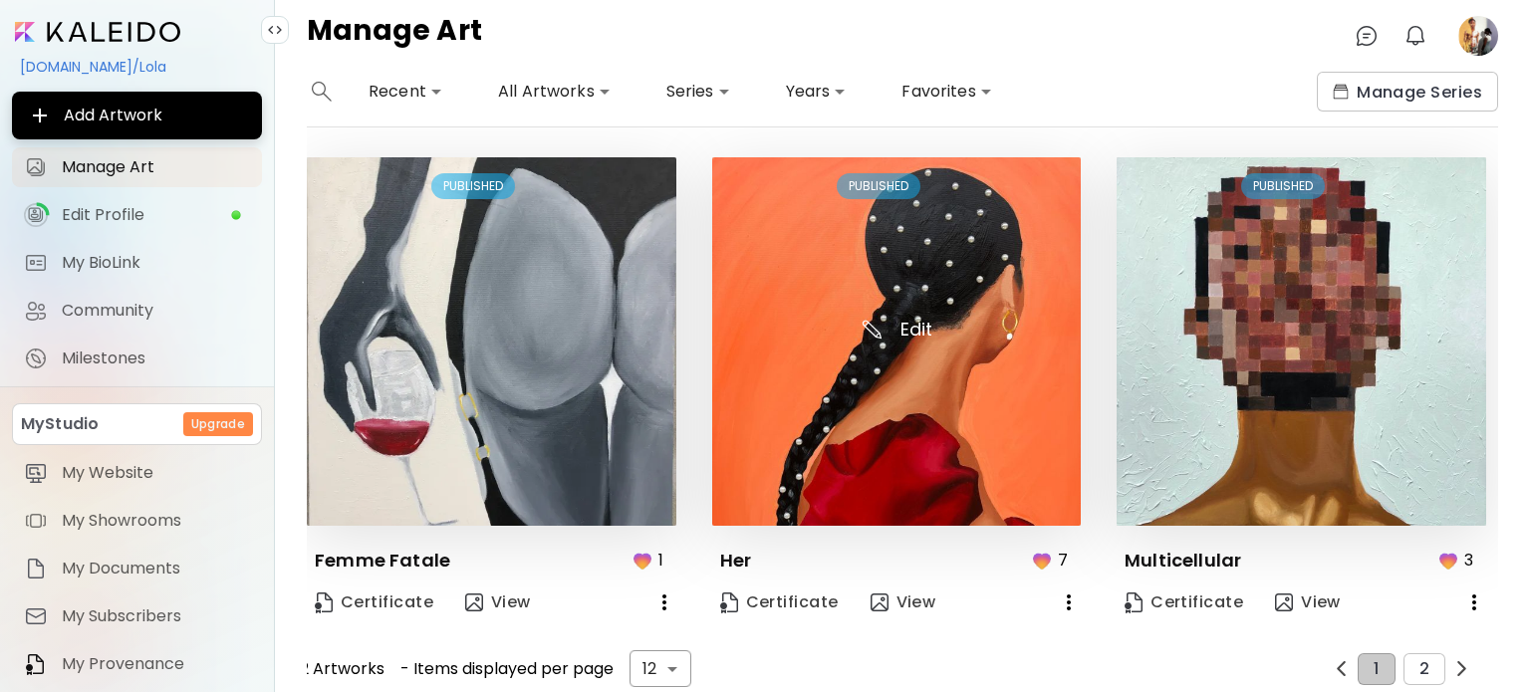
scroll to position [1025, 0]
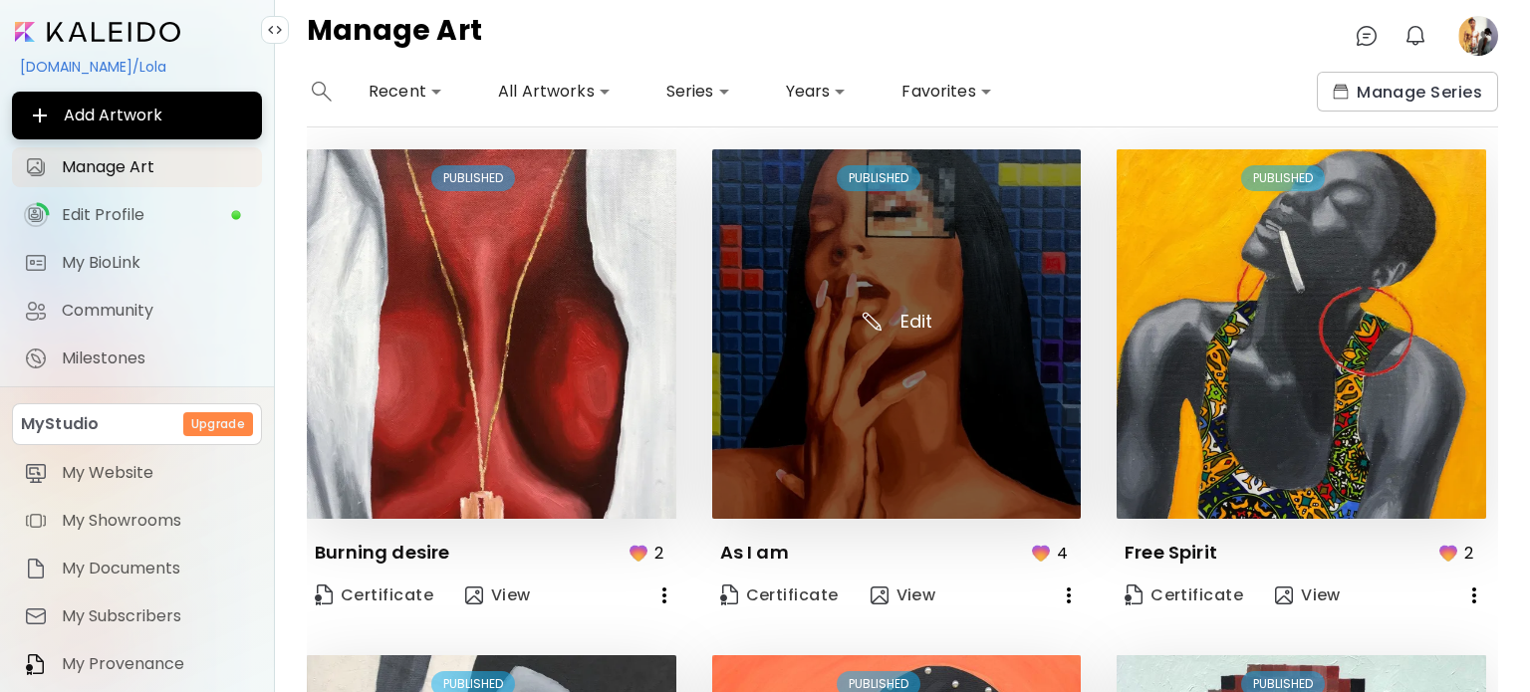
click at [882, 270] on img at bounding box center [896, 333] width 369 height 369
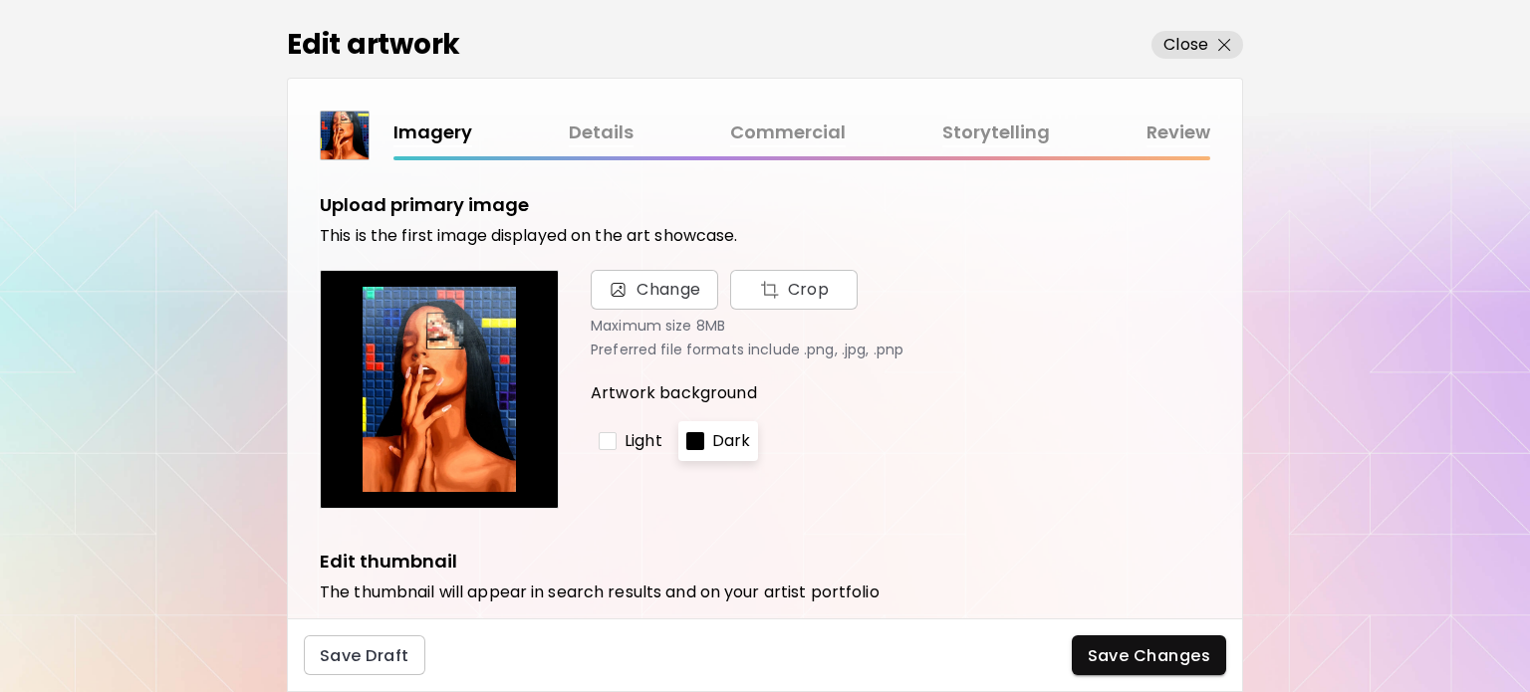
click at [48, 121] on div "Edit artwork Close Imagery Details Commercial Storytelling Review Upload primar…" at bounding box center [765, 346] width 1530 height 692
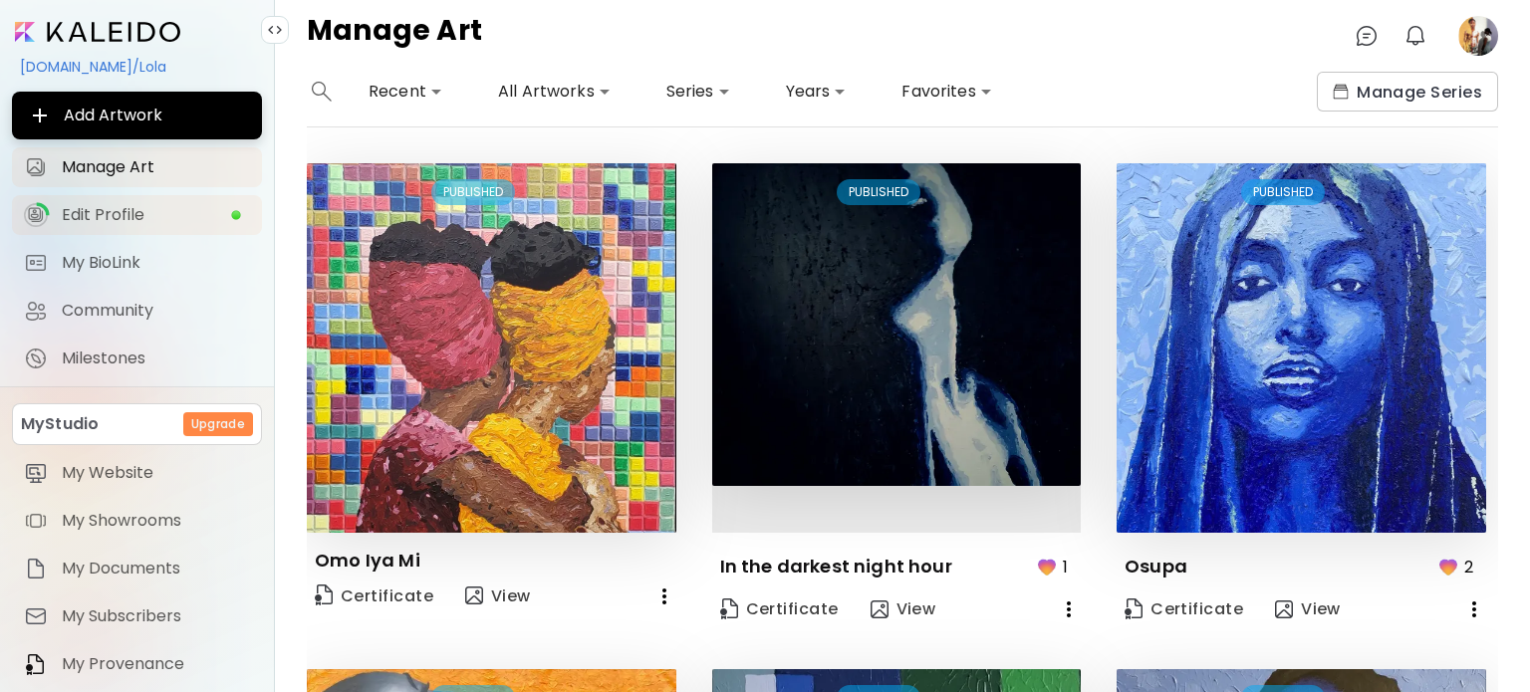
click at [212, 221] on span "Edit Profile" at bounding box center [146, 215] width 168 height 20
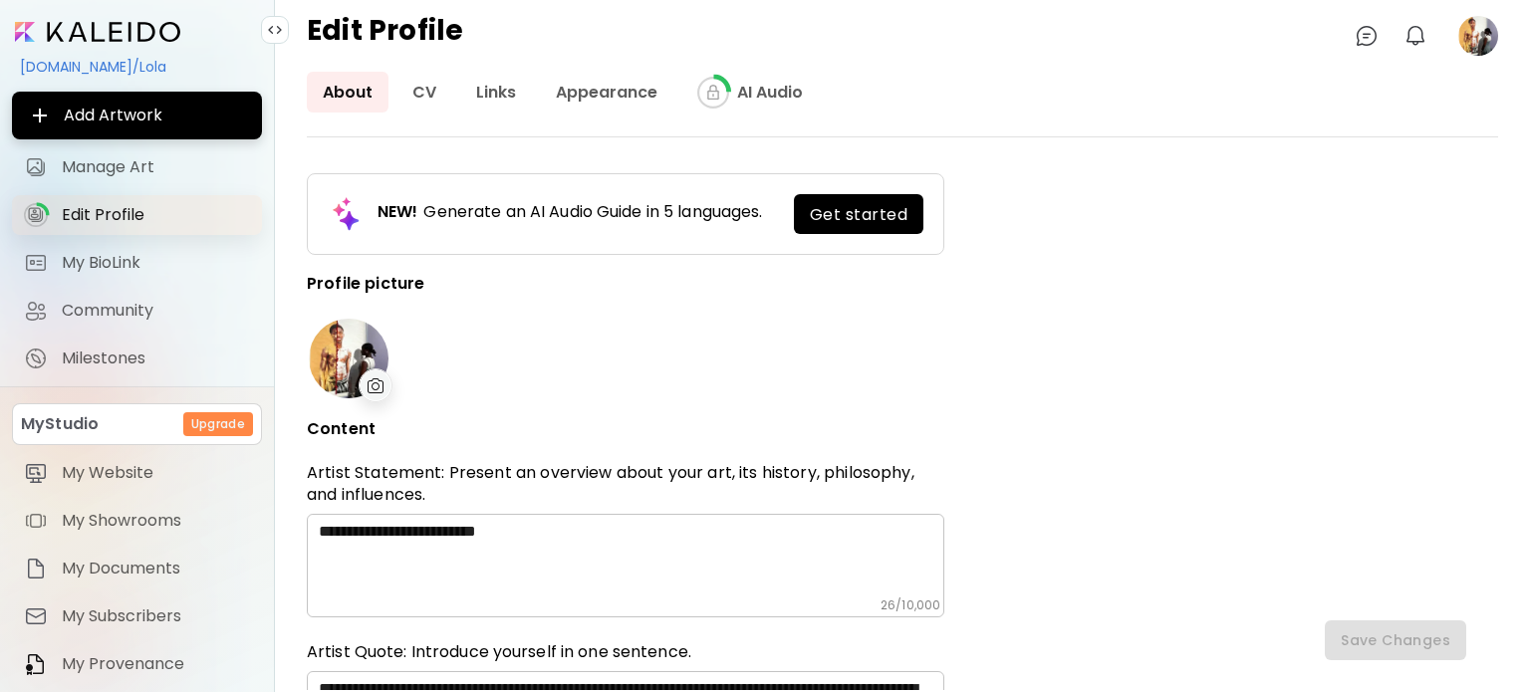
type input "*******"
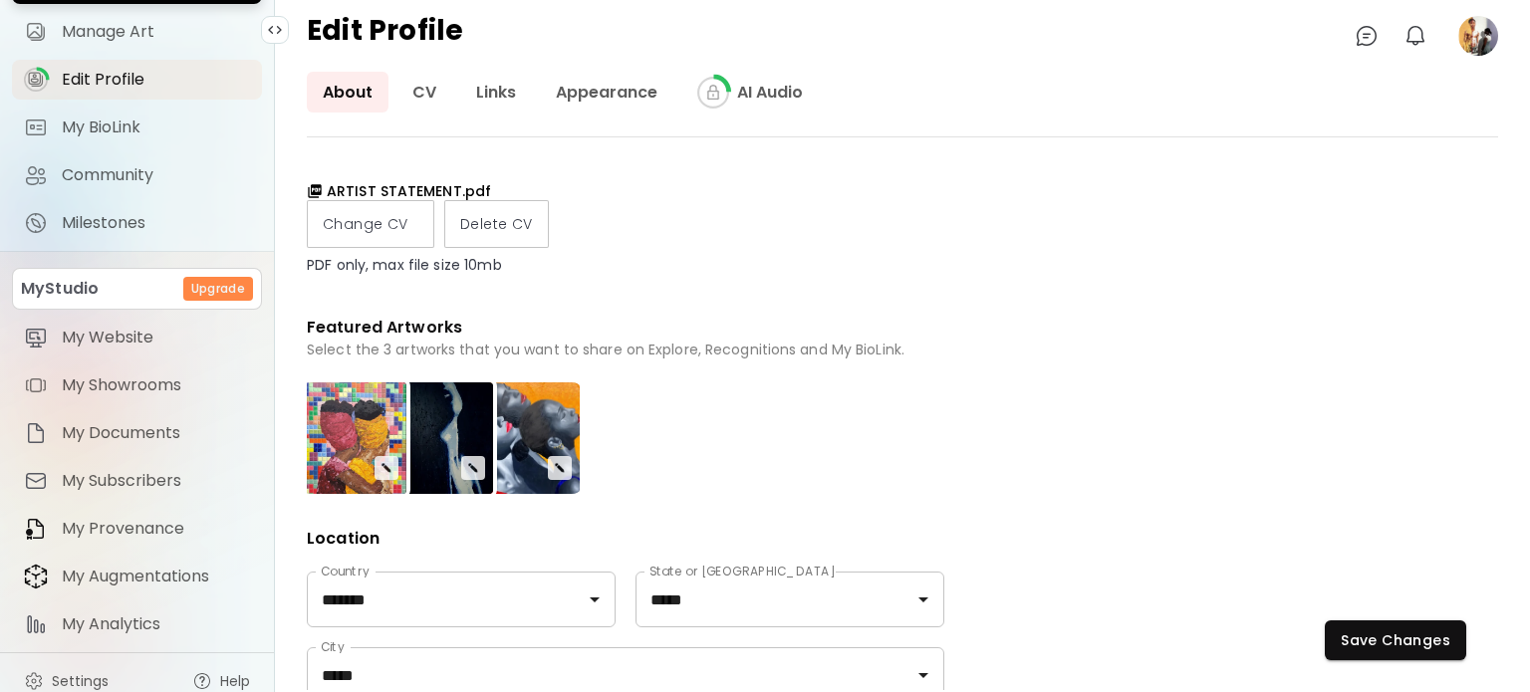
scroll to position [151, 0]
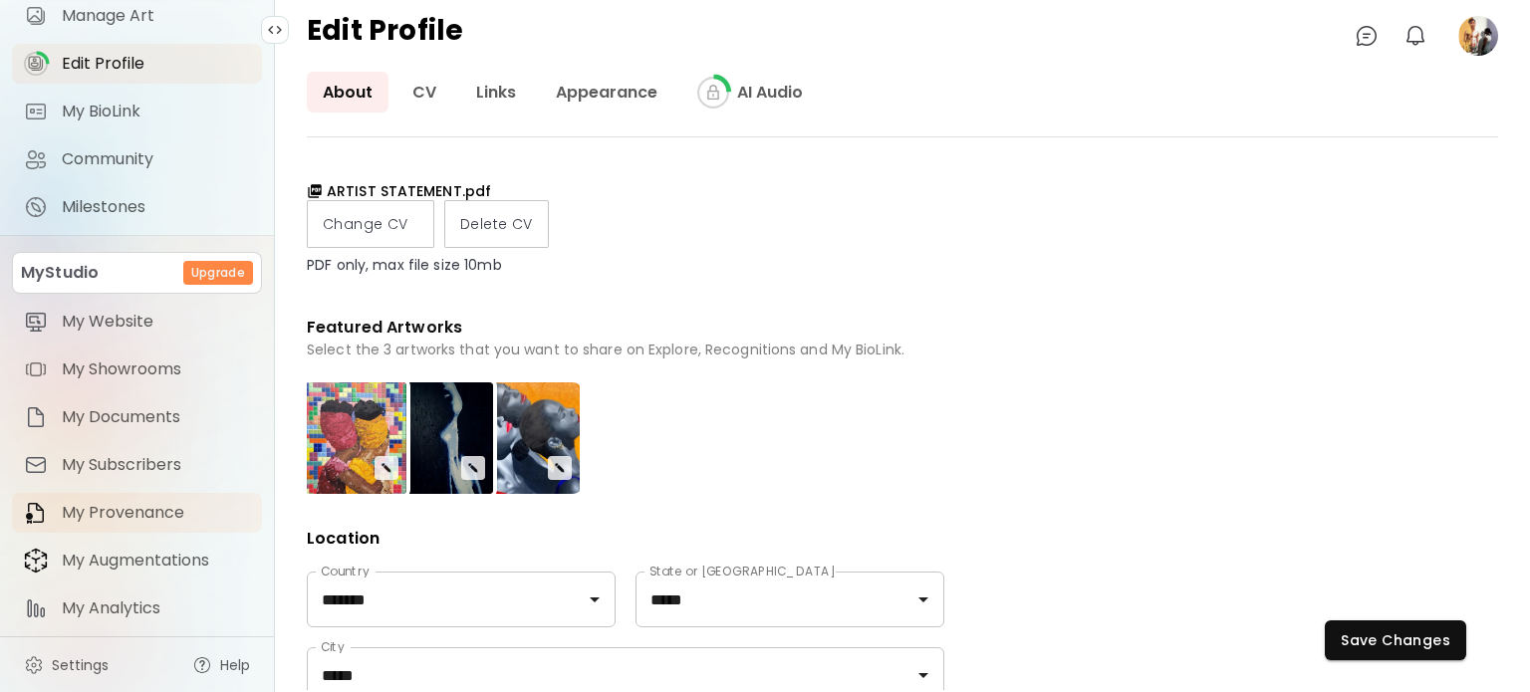
click at [152, 503] on span "My Provenance" at bounding box center [156, 513] width 188 height 20
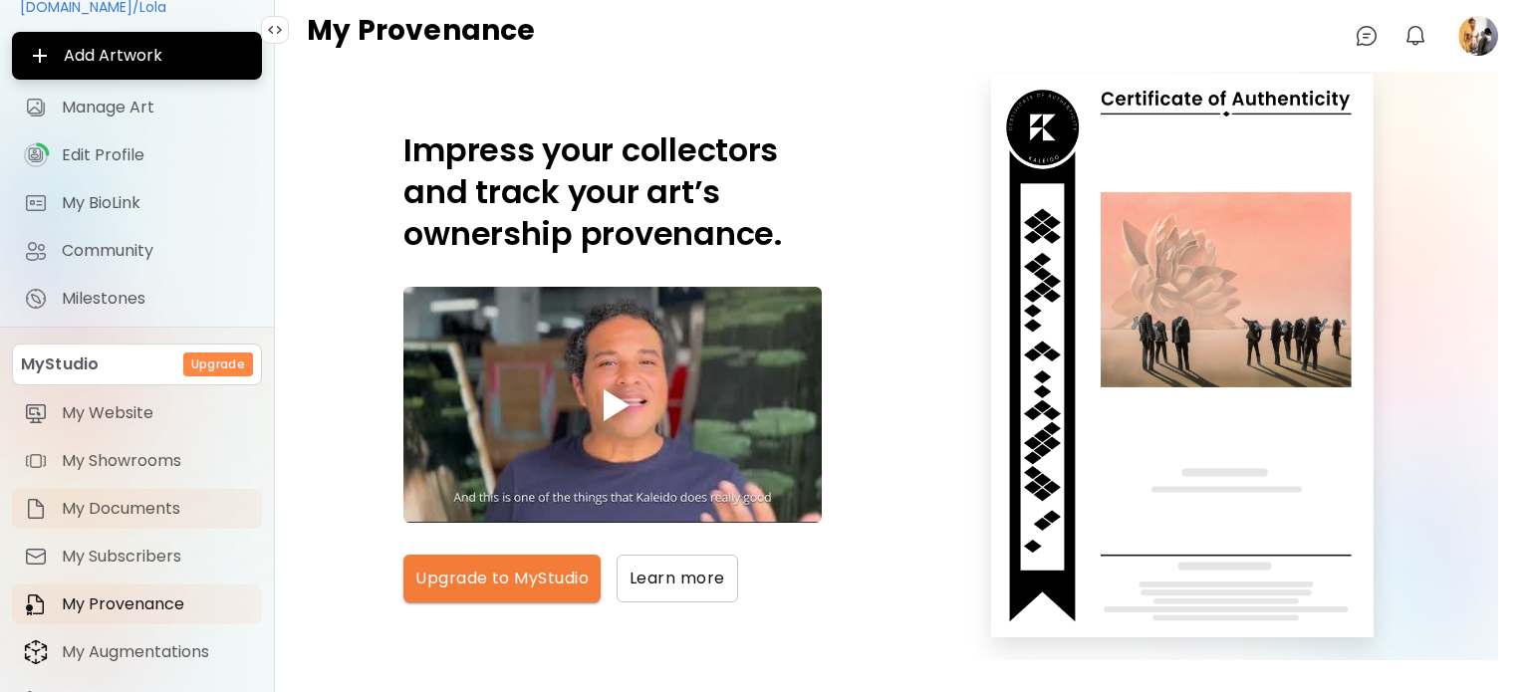
scroll to position [151, 0]
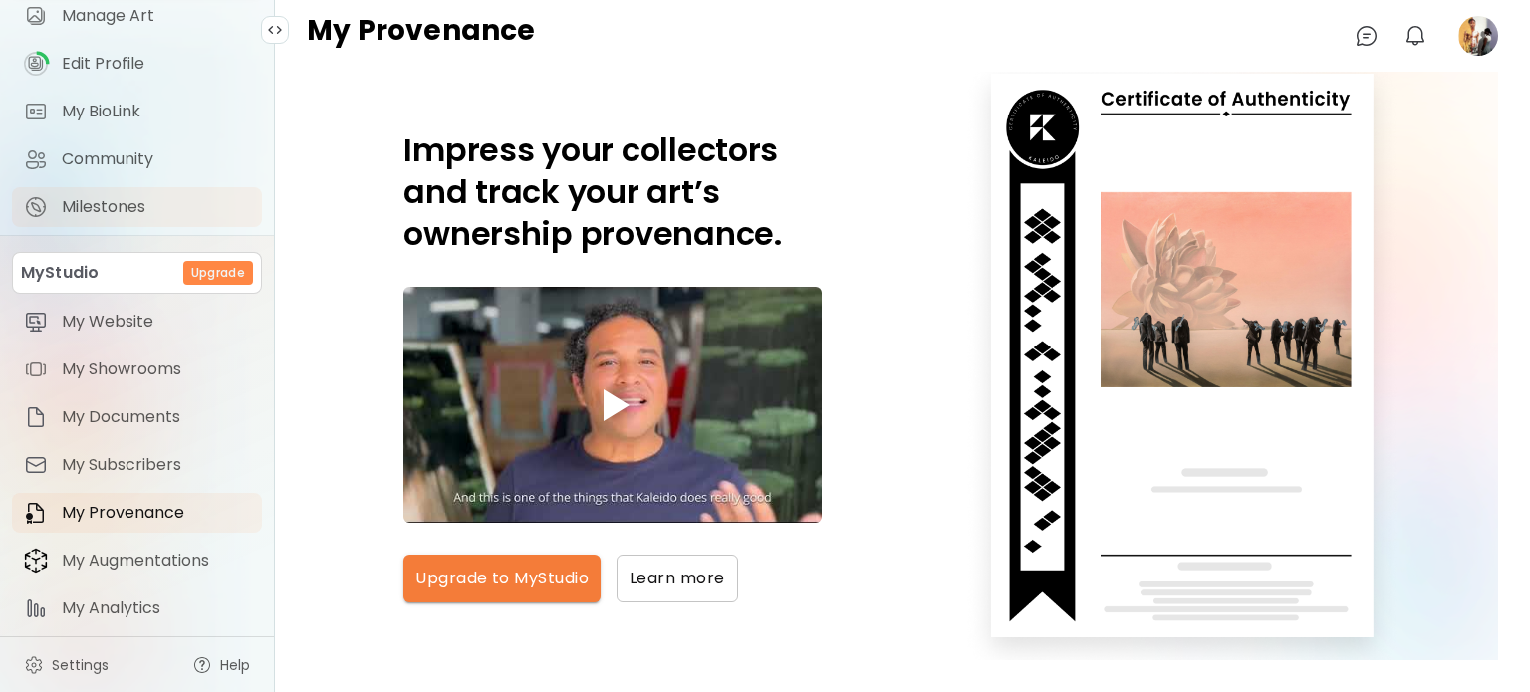
click at [139, 199] on span "Milestones" at bounding box center [156, 207] width 188 height 20
